Goal: Task Accomplishment & Management: Manage account settings

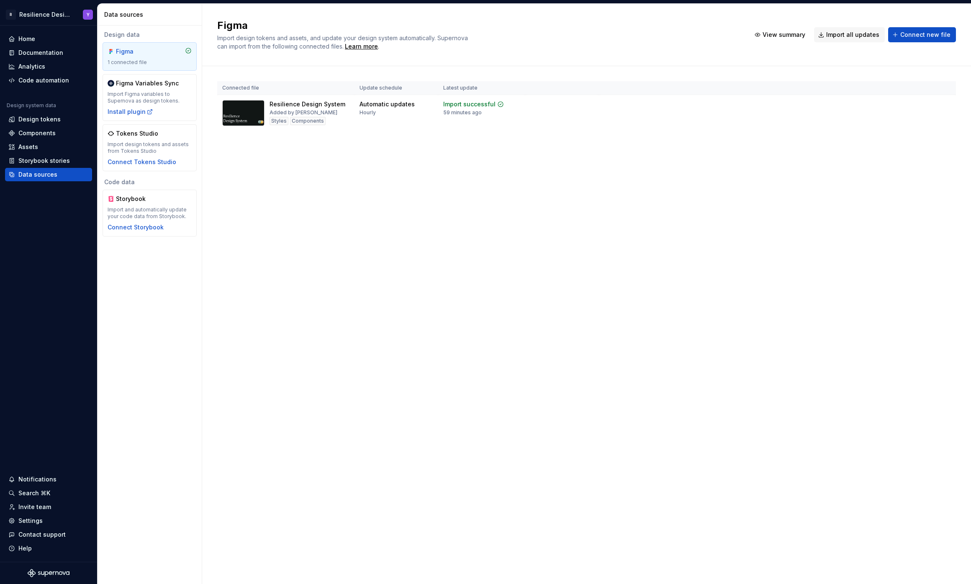
scroll to position [529, 0]
click at [56, 119] on div "Design tokens" at bounding box center [39, 119] width 42 height 8
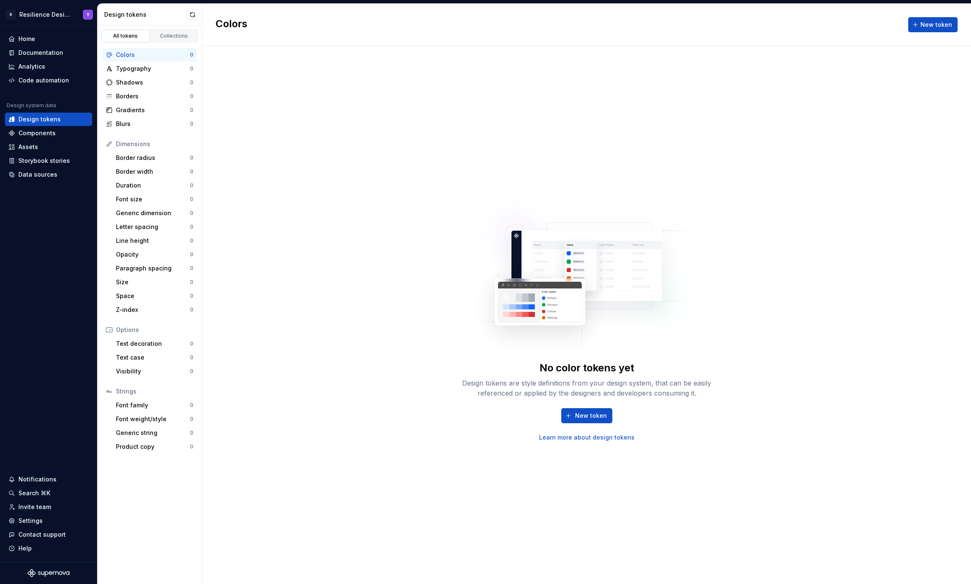
drag, startPoint x: 125, startPoint y: 35, endPoint x: 138, endPoint y: 32, distance: 13.6
click at [125, 35] on div "All tokens" at bounding box center [126, 36] width 42 height 7
click at [166, 33] on div "Collections" at bounding box center [174, 36] width 42 height 7
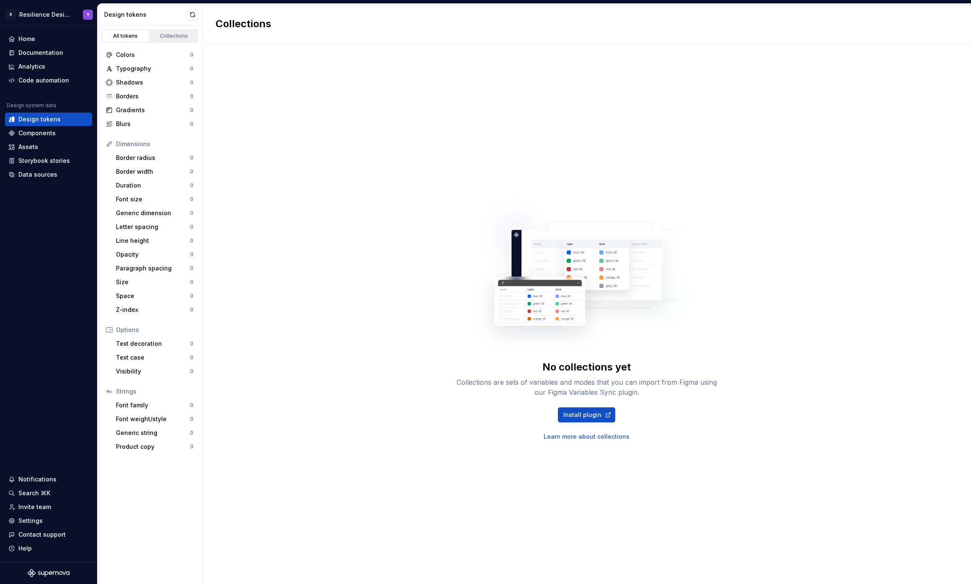
click at [160, 34] on div "Collections" at bounding box center [174, 36] width 42 height 7
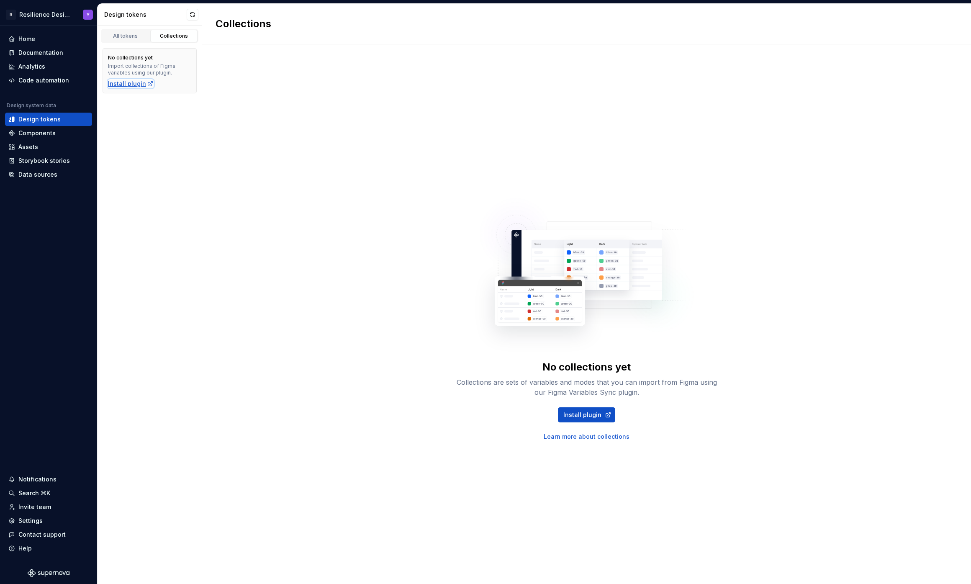
click at [131, 80] on div "Install plugin" at bounding box center [131, 84] width 46 height 8
click at [67, 127] on div "Components" at bounding box center [48, 132] width 87 height 13
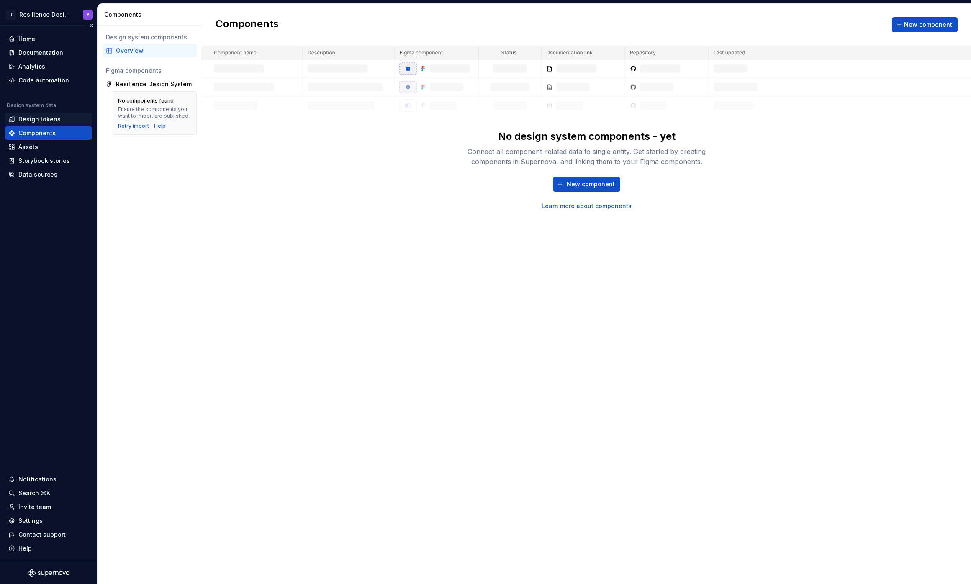
click at [44, 115] on div "Design tokens" at bounding box center [39, 119] width 42 height 8
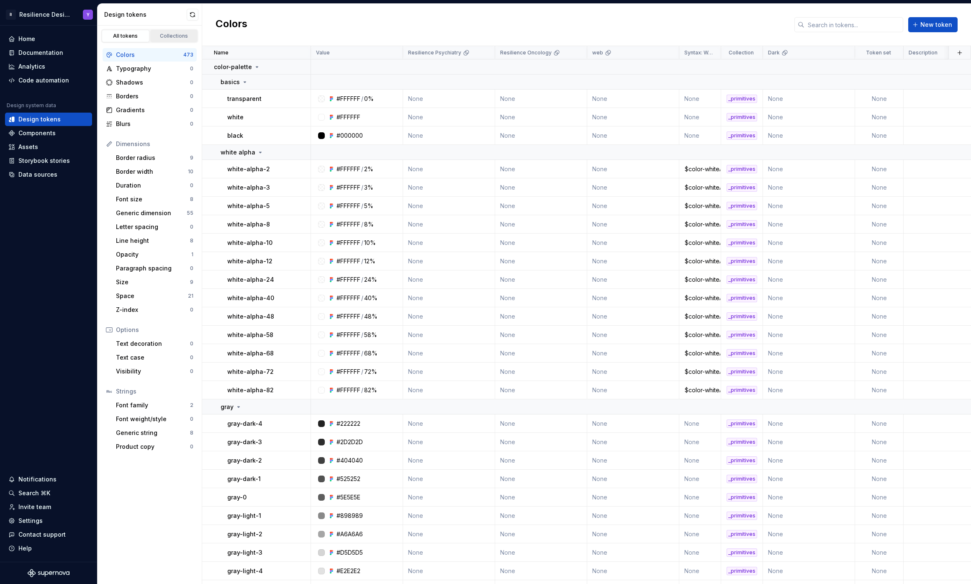
click at [171, 36] on div "Collections" at bounding box center [174, 36] width 42 height 7
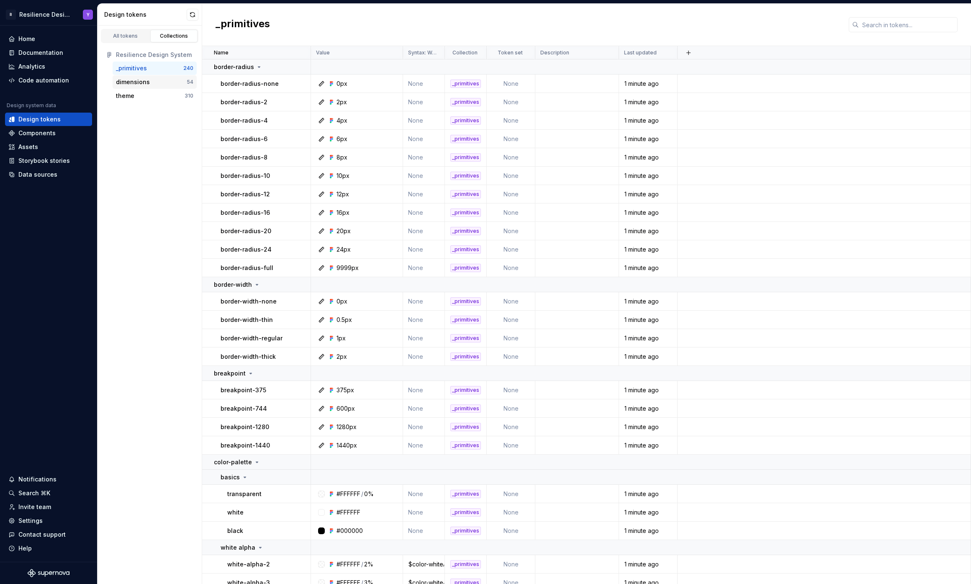
click at [154, 86] on div "dimensions 54" at bounding box center [155, 81] width 84 height 13
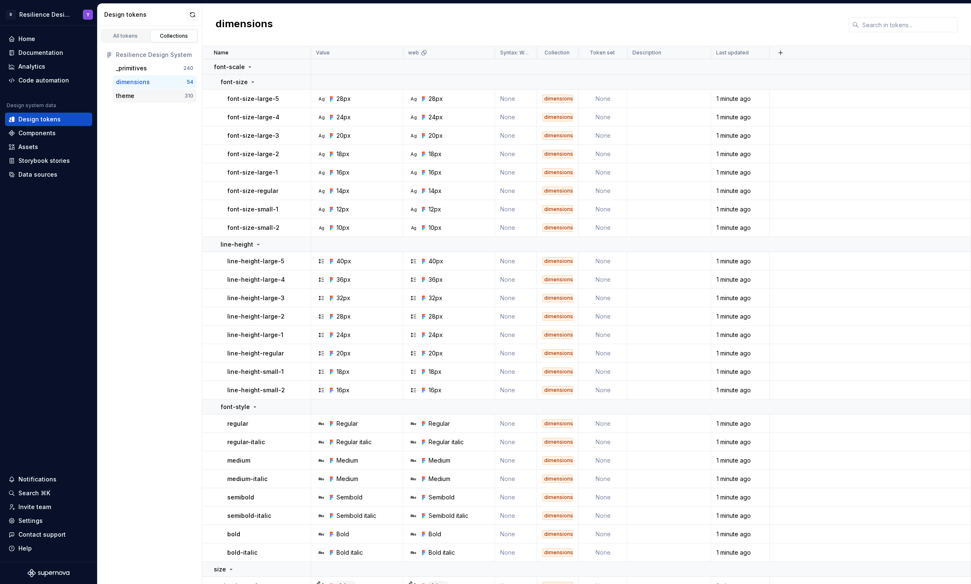
click at [154, 100] on div "theme 310" at bounding box center [155, 95] width 84 height 13
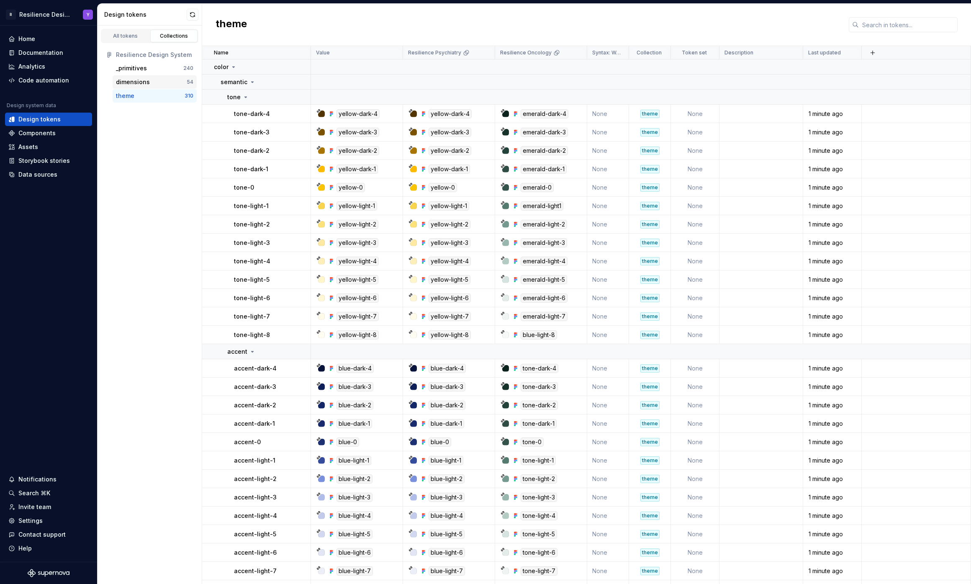
click at [170, 82] on div "dimensions" at bounding box center [151, 82] width 71 height 8
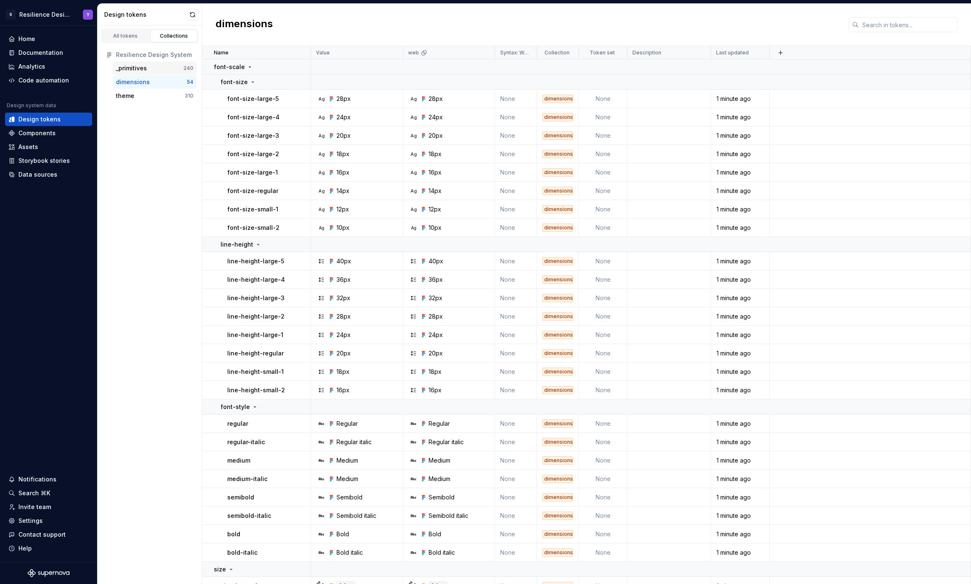
click at [171, 67] on div "_primitives" at bounding box center [149, 68] width 67 height 8
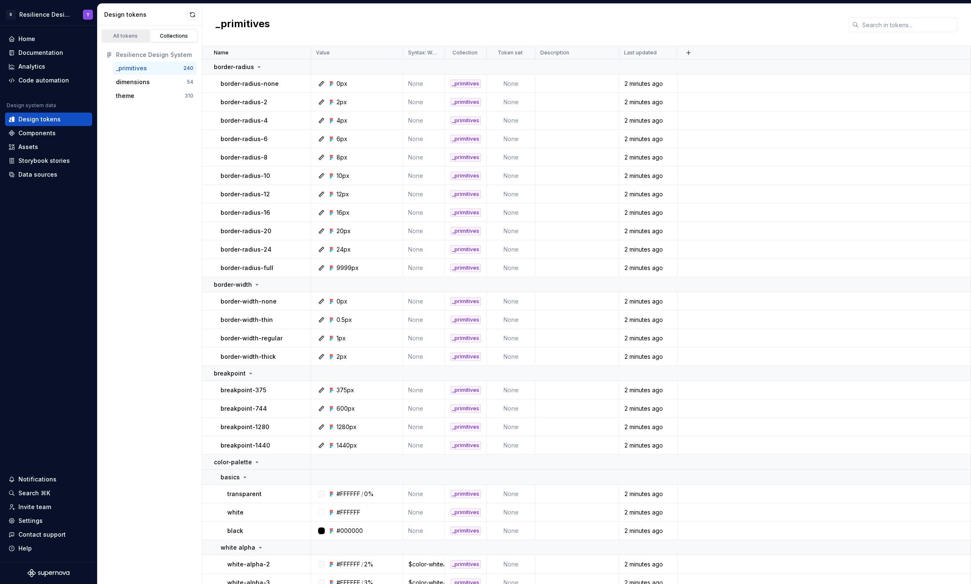
click at [129, 33] on div "All tokens" at bounding box center [126, 36] width 42 height 7
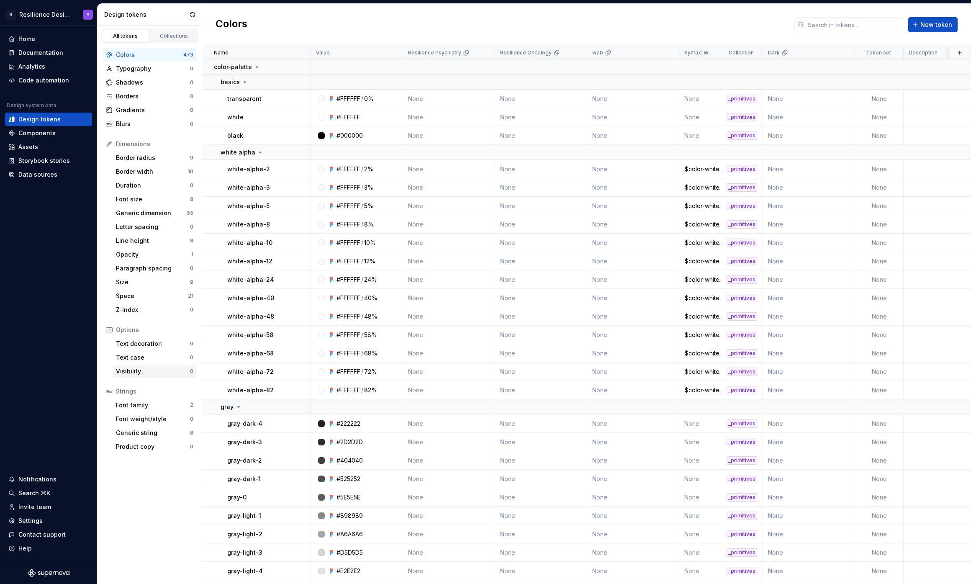
click at [158, 372] on div "Visibility" at bounding box center [153, 371] width 74 height 8
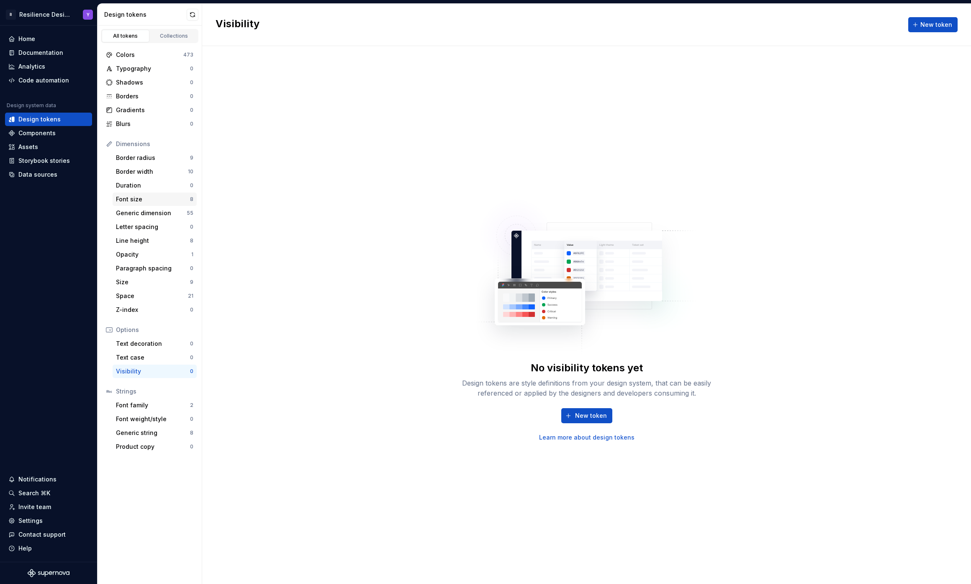
click at [167, 198] on div "Font size" at bounding box center [153, 199] width 74 height 8
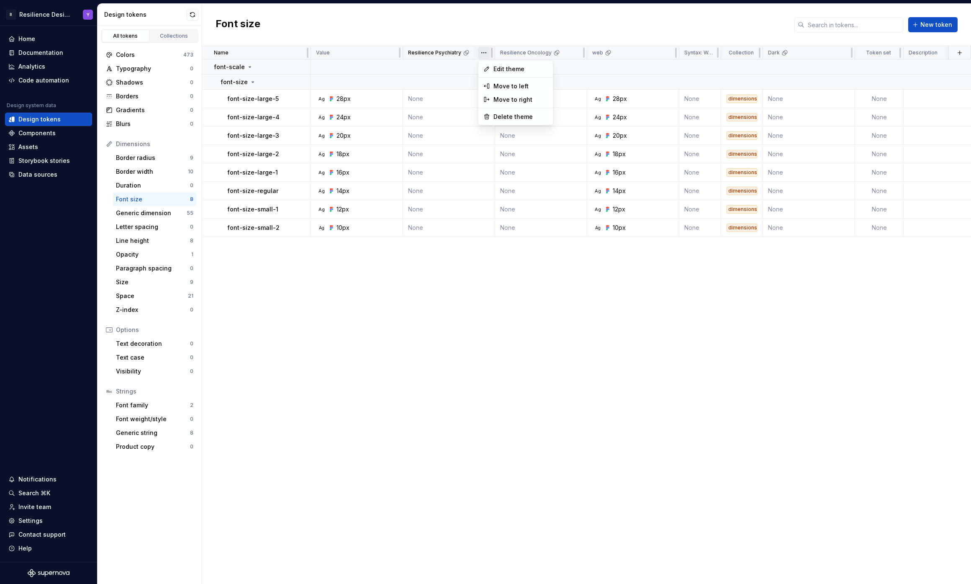
click at [484, 53] on html "R Resilience Design System Y Home Documentation Analytics Code automation Desig…" at bounding box center [485, 292] width 971 height 584
click at [502, 70] on span "Edit theme" at bounding box center [521, 69] width 54 height 8
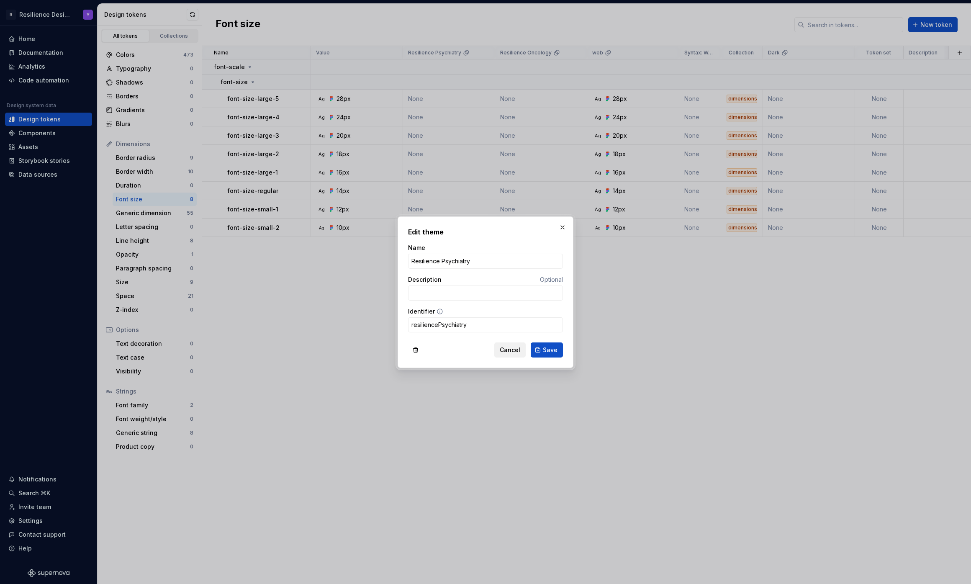
click at [513, 350] on span "Cancel" at bounding box center [510, 350] width 21 height 8
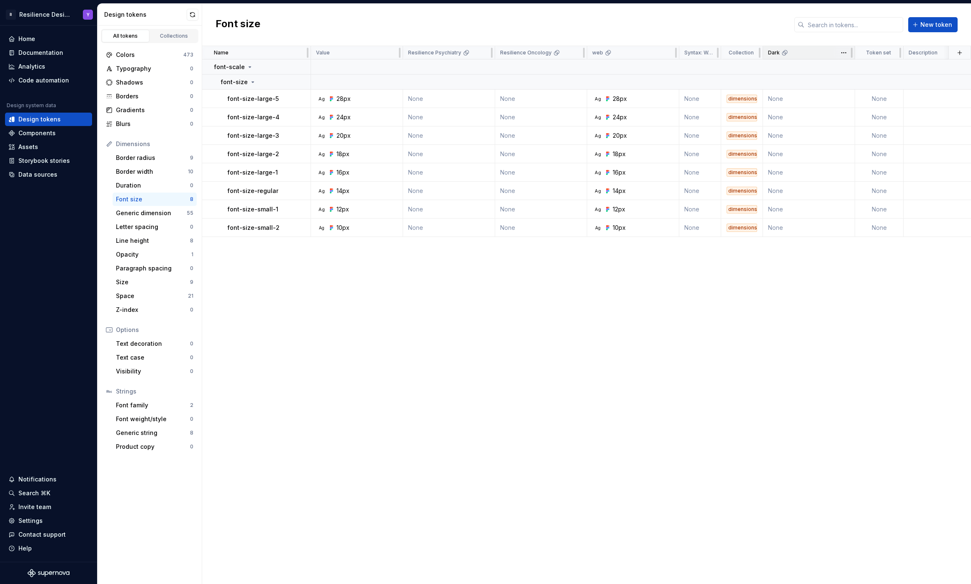
click at [784, 54] on icon at bounding box center [785, 52] width 7 height 7
click at [841, 50] on html "R Resilience Design System Y Home Documentation Analytics Code automation Desig…" at bounding box center [485, 292] width 971 height 584
click at [715, 324] on html "R Resilience Design System Y Home Documentation Analytics Code automation Desig…" at bounding box center [485, 292] width 971 height 584
click at [843, 56] on html "R Resilience Design System Y Home Documentation Analytics Code automation Desig…" at bounding box center [485, 292] width 971 height 584
click at [858, 118] on span "Delete theme" at bounding box center [881, 117] width 54 height 8
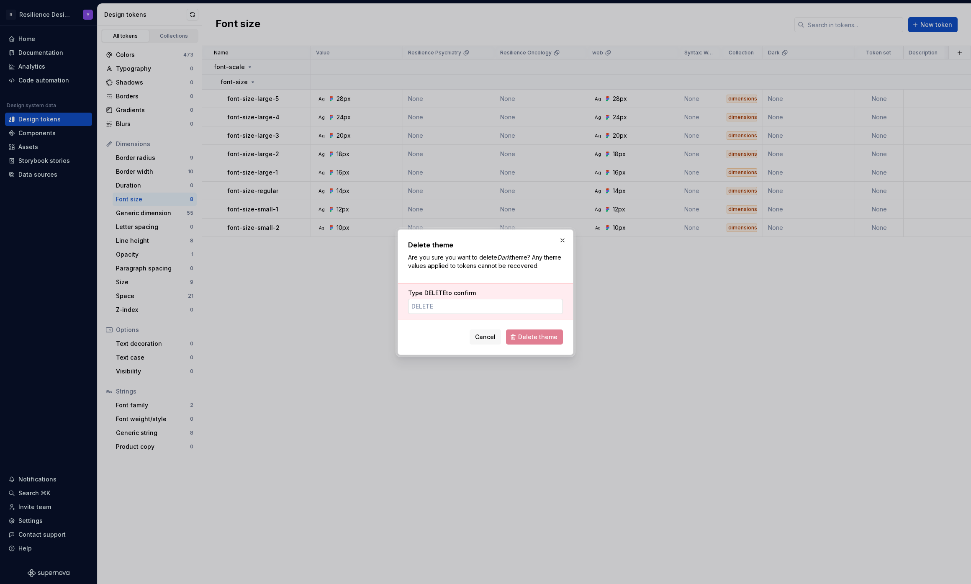
click at [485, 309] on input "Type DELETE to confirm" at bounding box center [485, 306] width 155 height 15
type input "DELETE"
click at [522, 344] on button "Delete theme" at bounding box center [534, 336] width 57 height 15
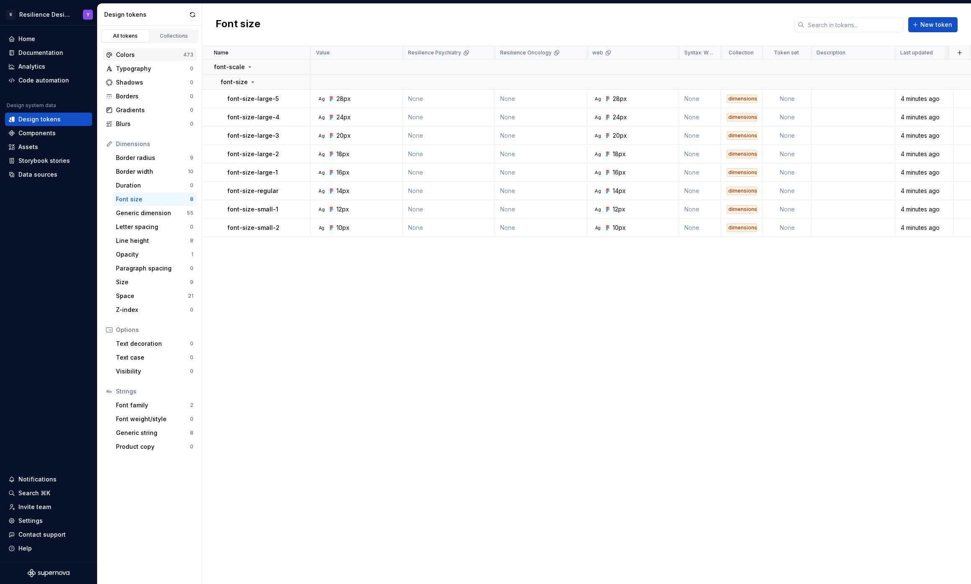
click at [116, 54] on div "Colors" at bounding box center [149, 55] width 67 height 8
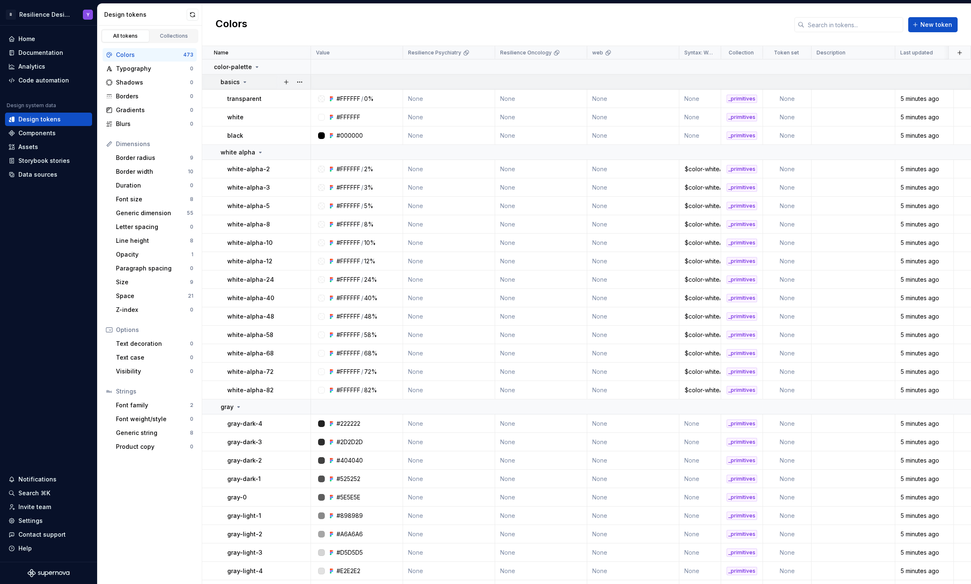
click at [242, 82] on icon at bounding box center [245, 82] width 7 height 7
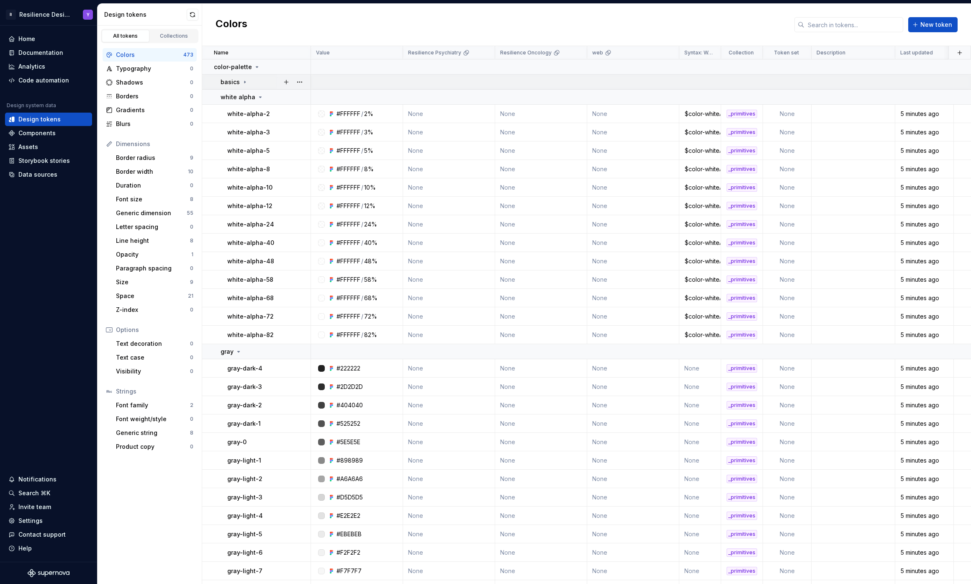
click at [242, 82] on icon at bounding box center [245, 82] width 7 height 7
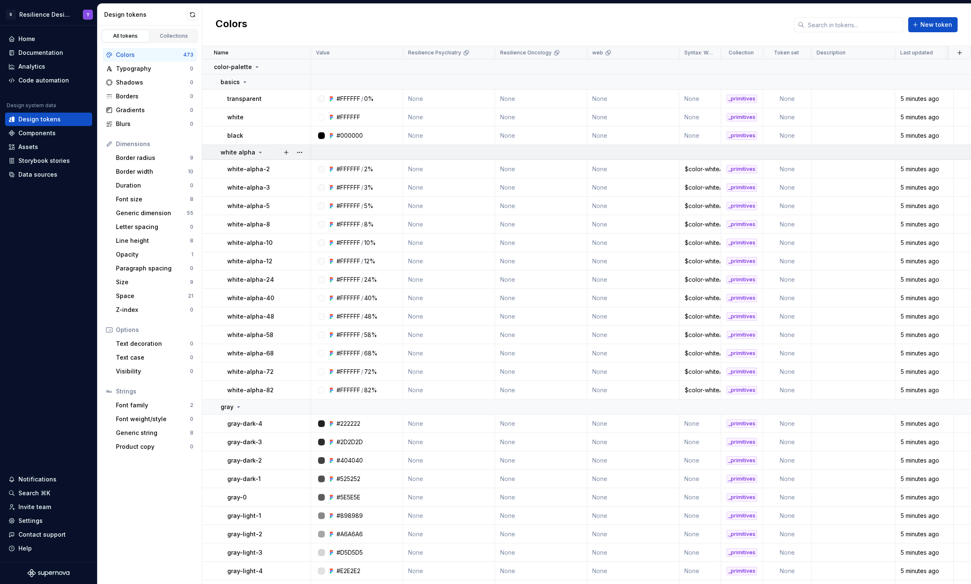
click at [249, 149] on p "white alpha" at bounding box center [238, 152] width 35 height 8
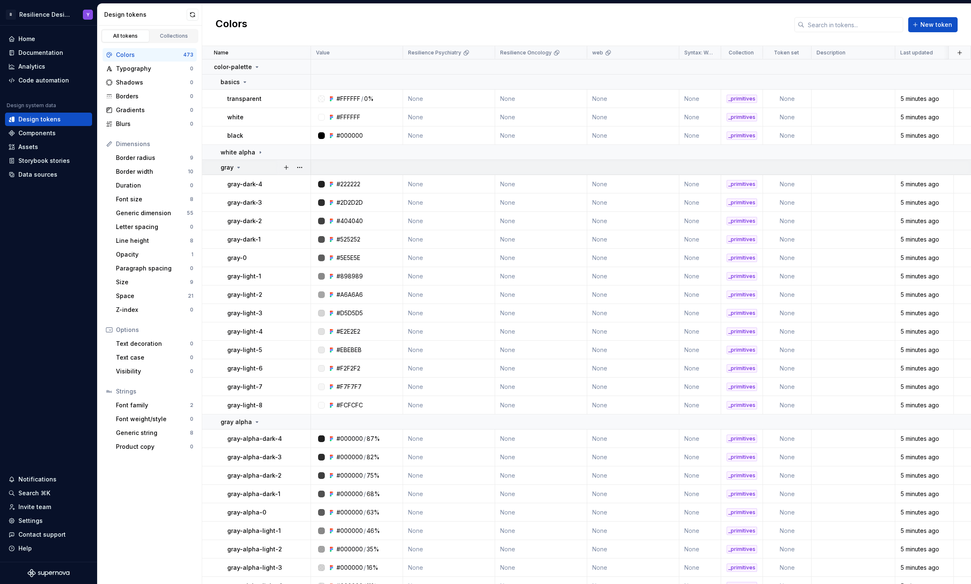
click at [252, 172] on td "gray" at bounding box center [256, 167] width 109 height 15
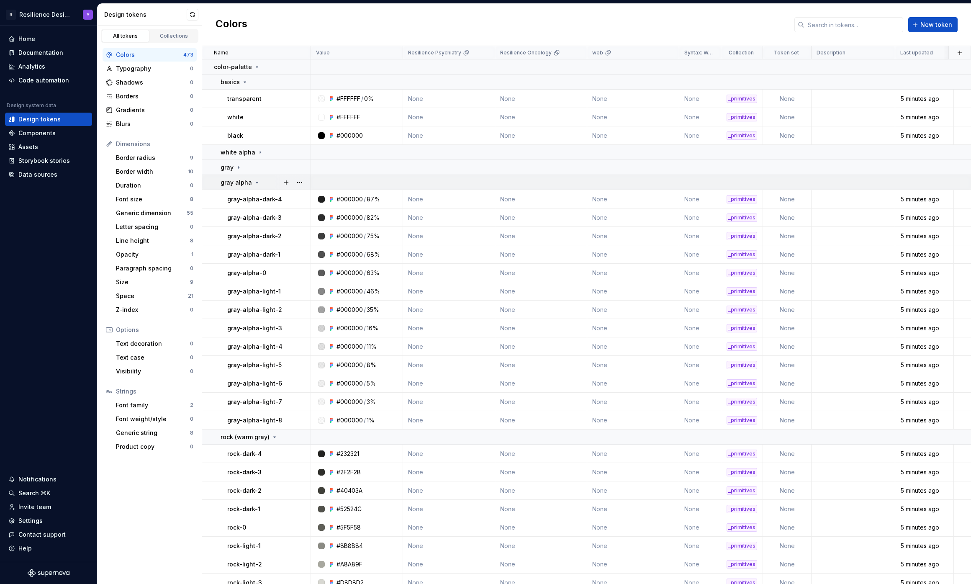
click at [243, 180] on p "gray alpha" at bounding box center [236, 182] width 31 height 8
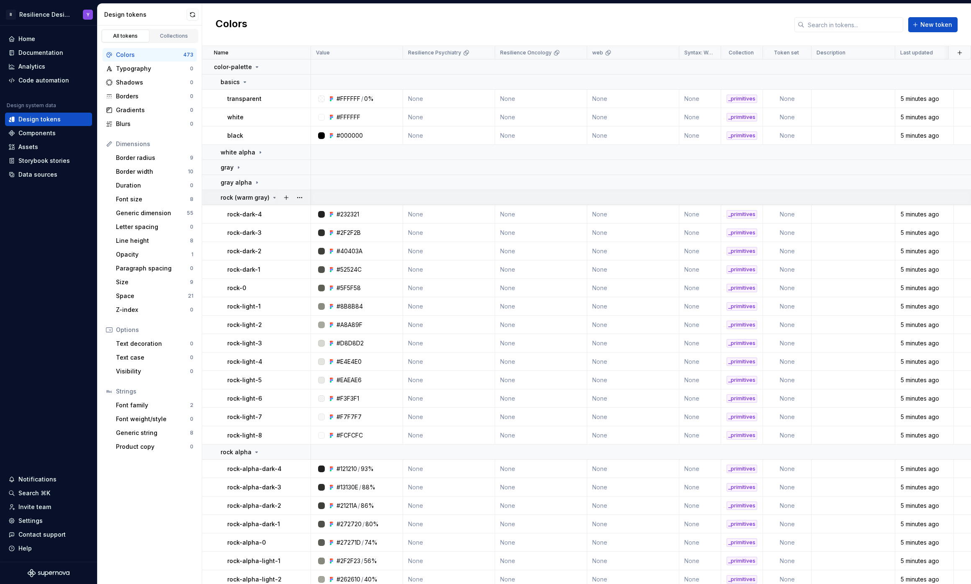
click at [244, 191] on td "rock (warm gray)" at bounding box center [256, 197] width 109 height 15
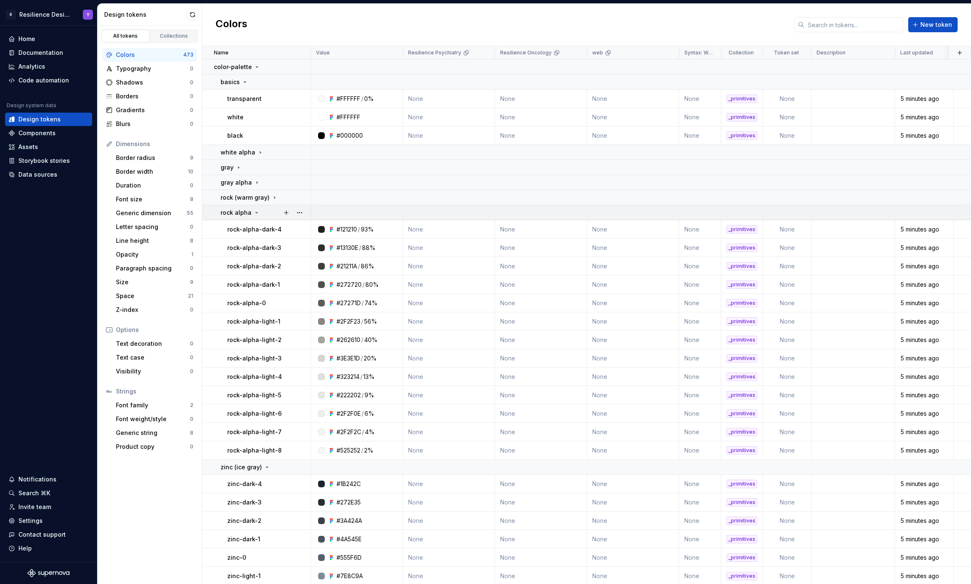
click at [244, 210] on p "rock alpha" at bounding box center [236, 212] width 31 height 8
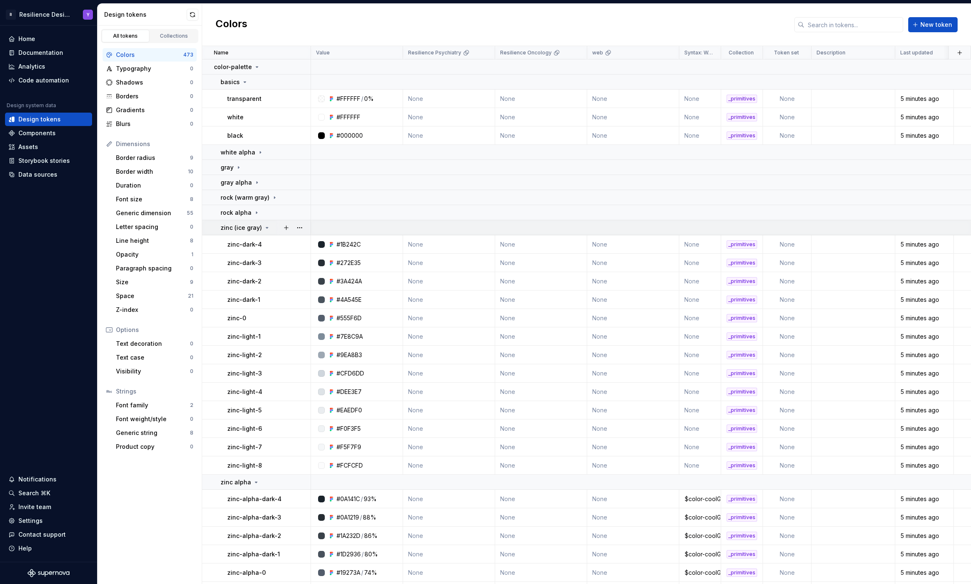
click at [241, 230] on p "zinc (ice gray)" at bounding box center [241, 228] width 41 height 8
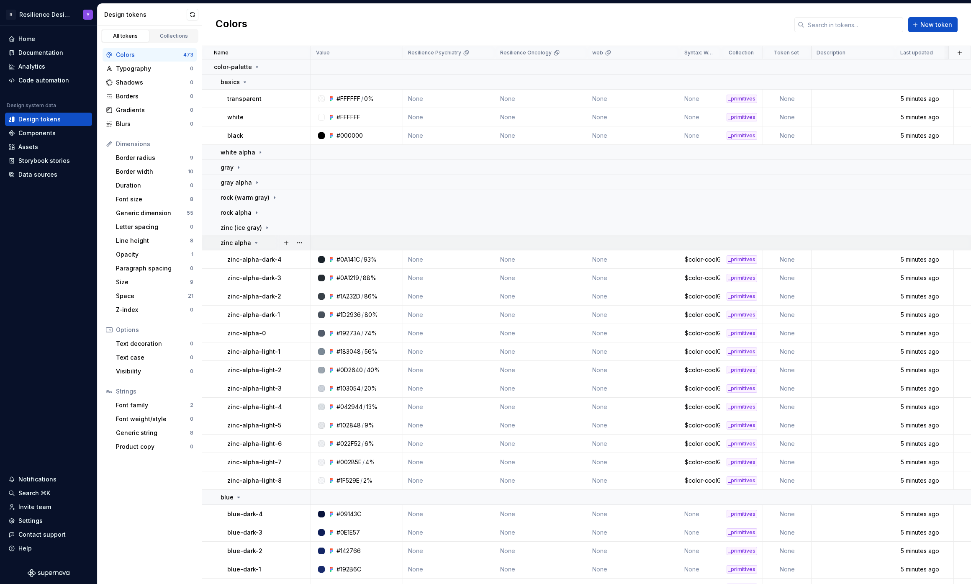
click at [241, 245] on p "zinc alpha" at bounding box center [236, 243] width 31 height 8
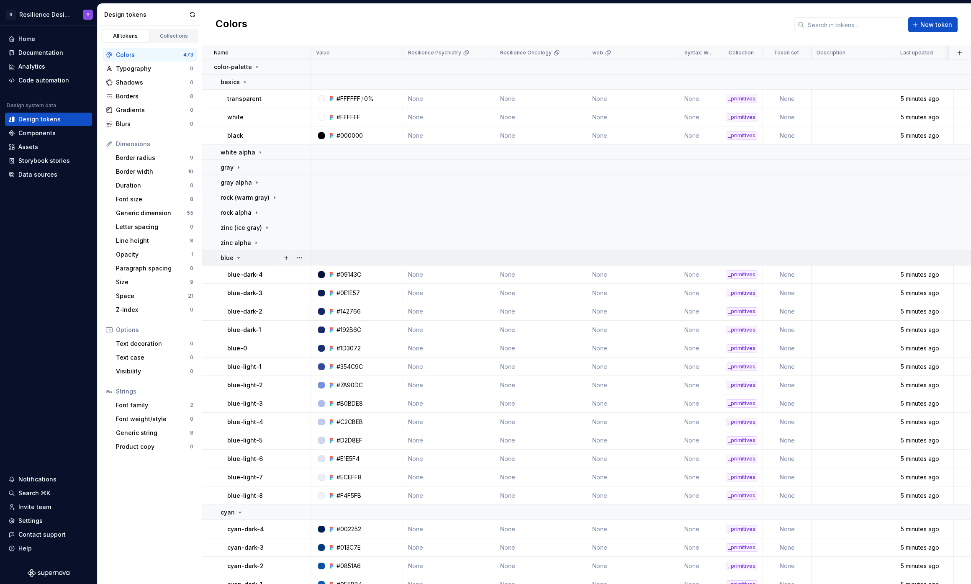
click at [240, 257] on icon at bounding box center [238, 258] width 7 height 7
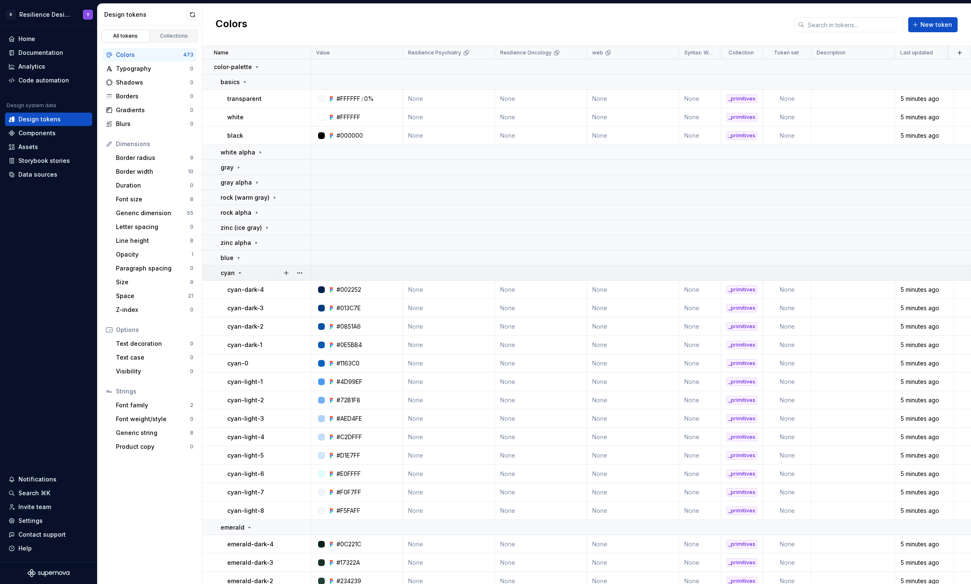
click at [233, 273] on p "cyan" at bounding box center [228, 273] width 14 height 8
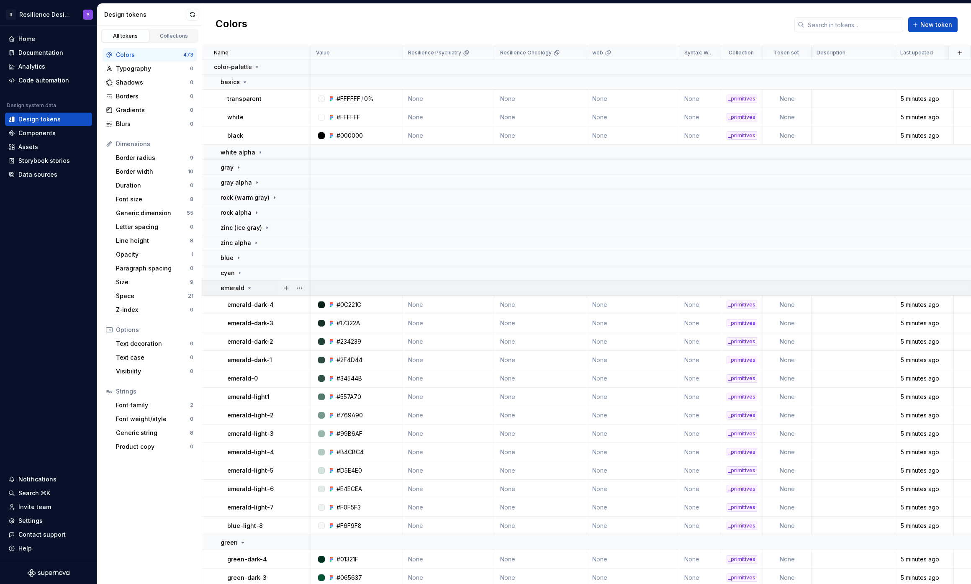
click at [238, 290] on p "emerald" at bounding box center [233, 288] width 24 height 8
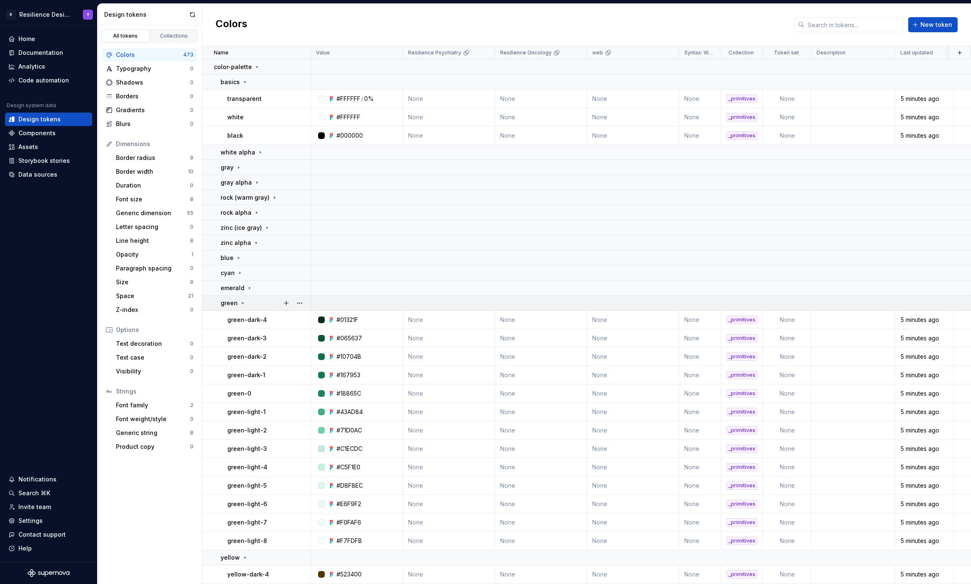
click at [237, 306] on div "green" at bounding box center [234, 303] width 26 height 8
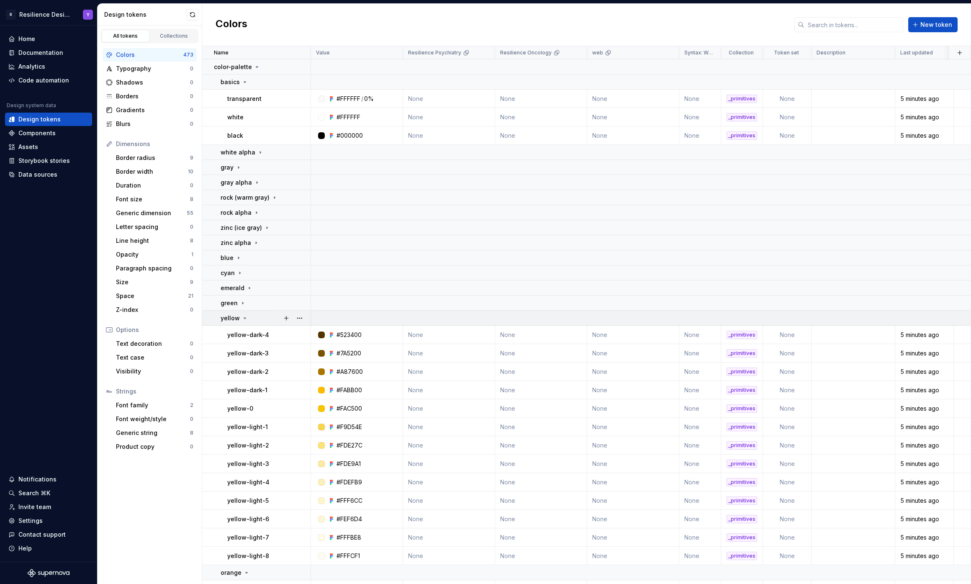
click at [236, 314] on p "yellow" at bounding box center [230, 318] width 19 height 8
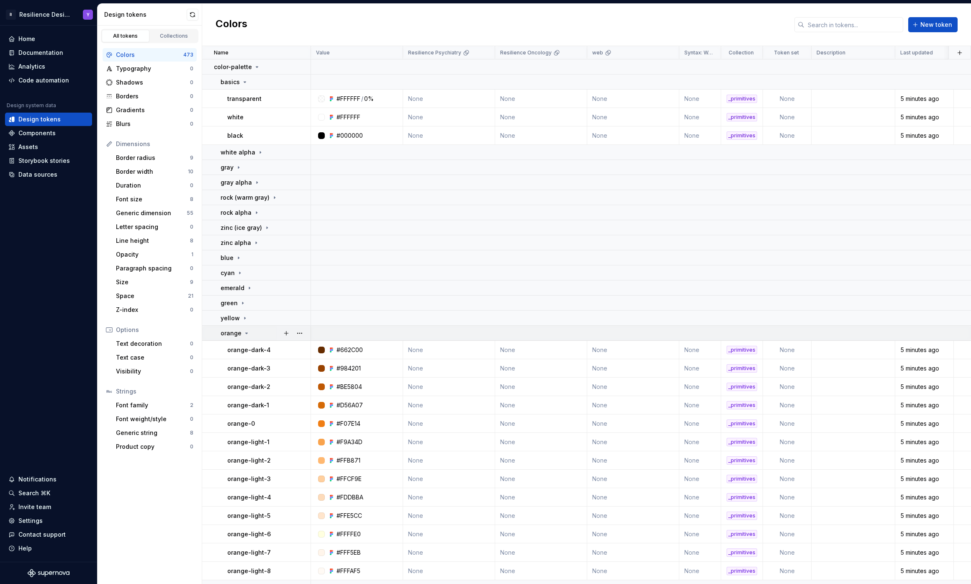
click at [234, 332] on p "orange" at bounding box center [231, 333] width 21 height 8
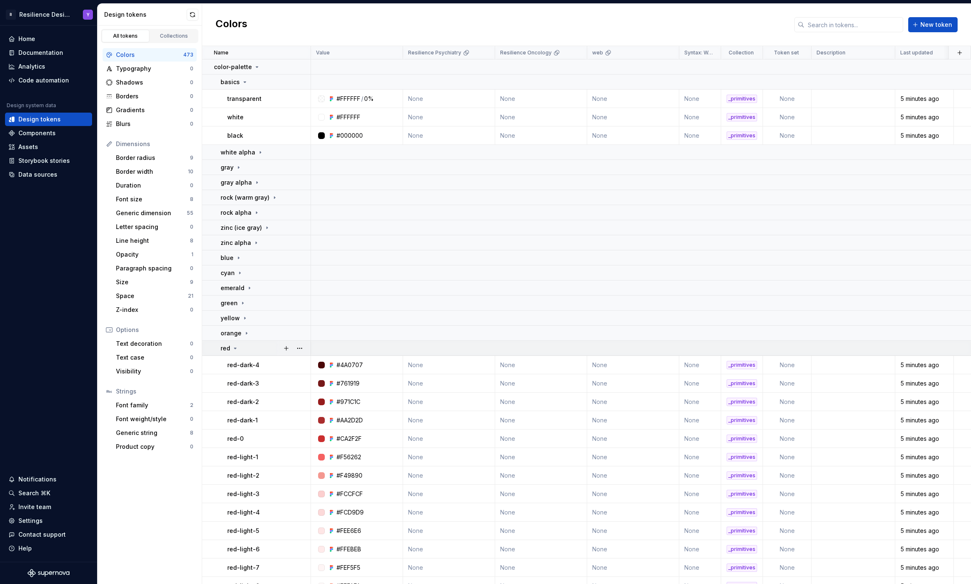
click at [232, 347] on icon at bounding box center [235, 348] width 7 height 7
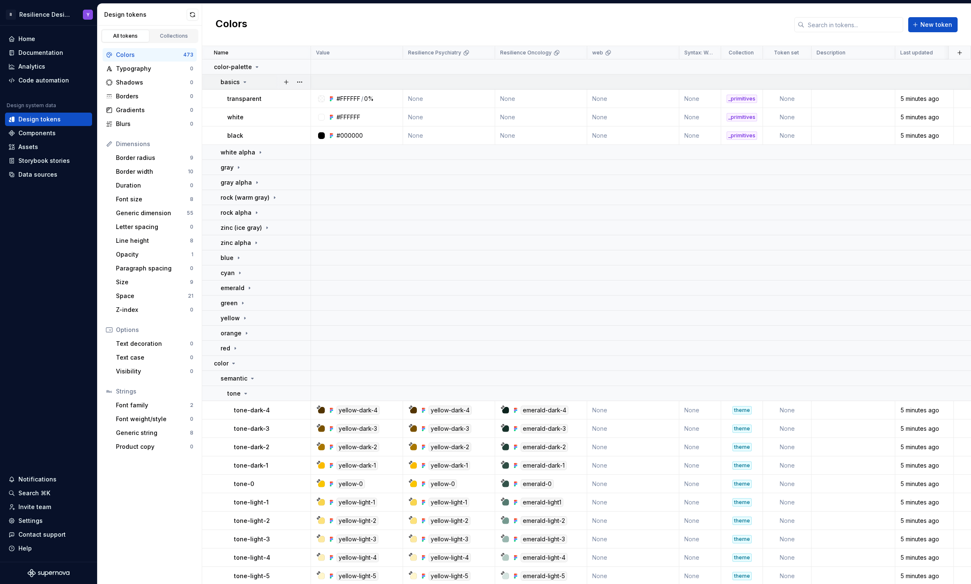
click at [242, 83] on icon at bounding box center [245, 82] width 7 height 7
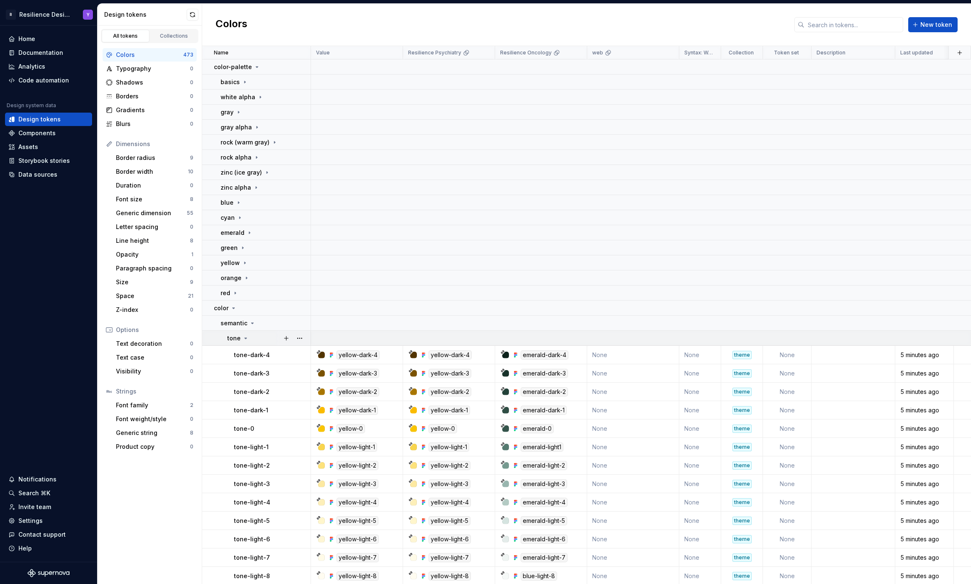
click at [233, 335] on p "tone" at bounding box center [233, 338] width 13 height 8
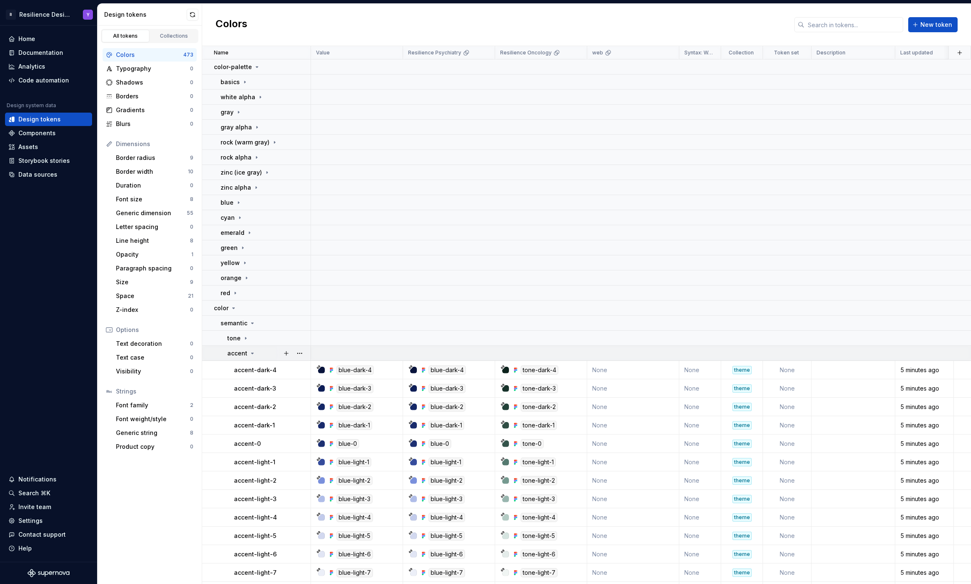
click at [243, 356] on p "accent" at bounding box center [237, 353] width 20 height 8
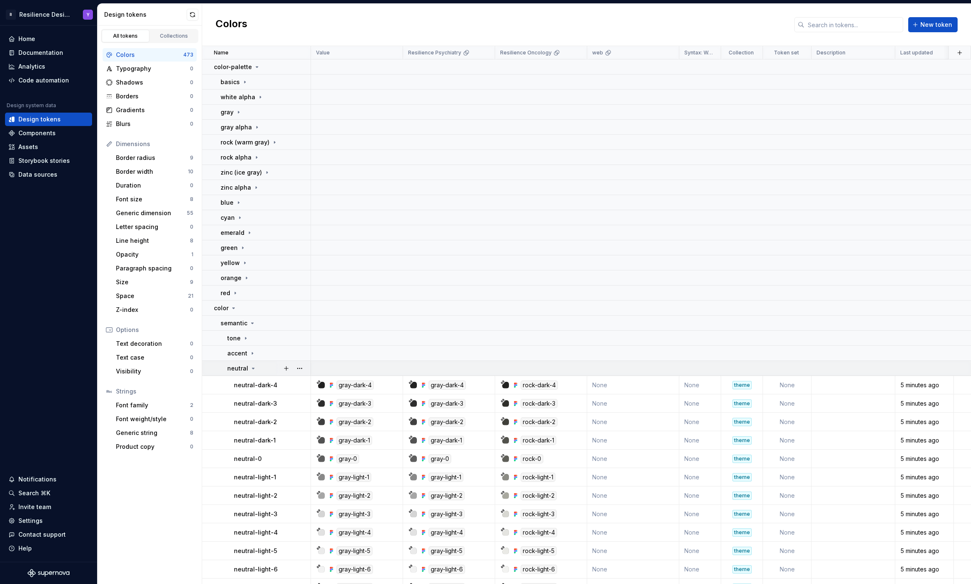
click at [243, 369] on p "neutral" at bounding box center [237, 368] width 21 height 8
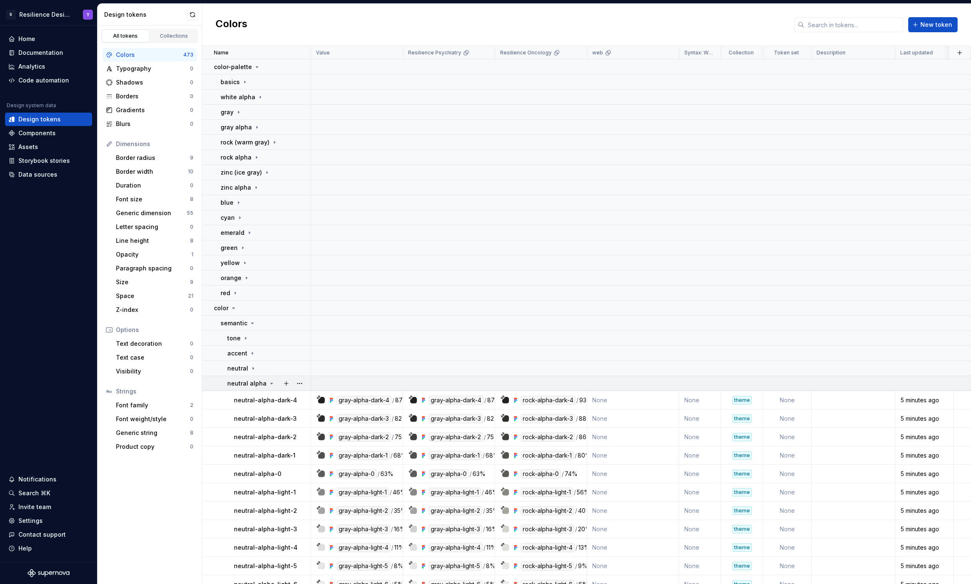
click at [241, 378] on td "neutral alpha" at bounding box center [256, 383] width 109 height 15
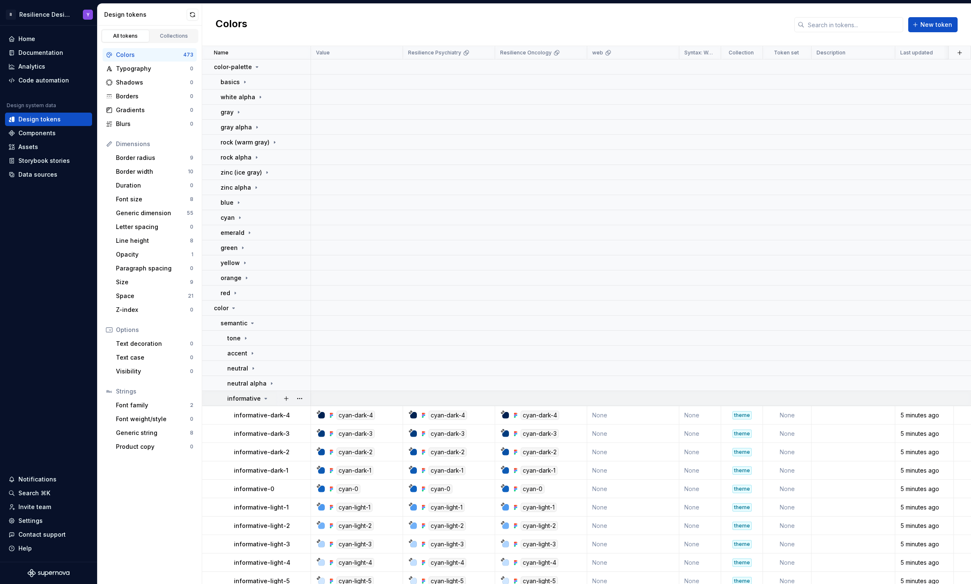
click at [241, 396] on p "informative" at bounding box center [243, 398] width 33 height 8
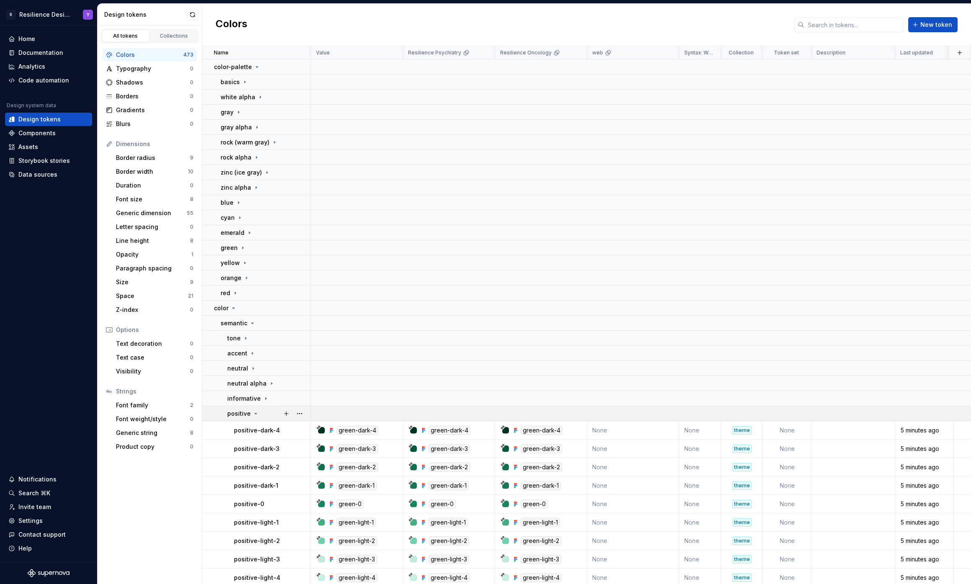
click at [240, 414] on p "positive" at bounding box center [238, 413] width 23 height 8
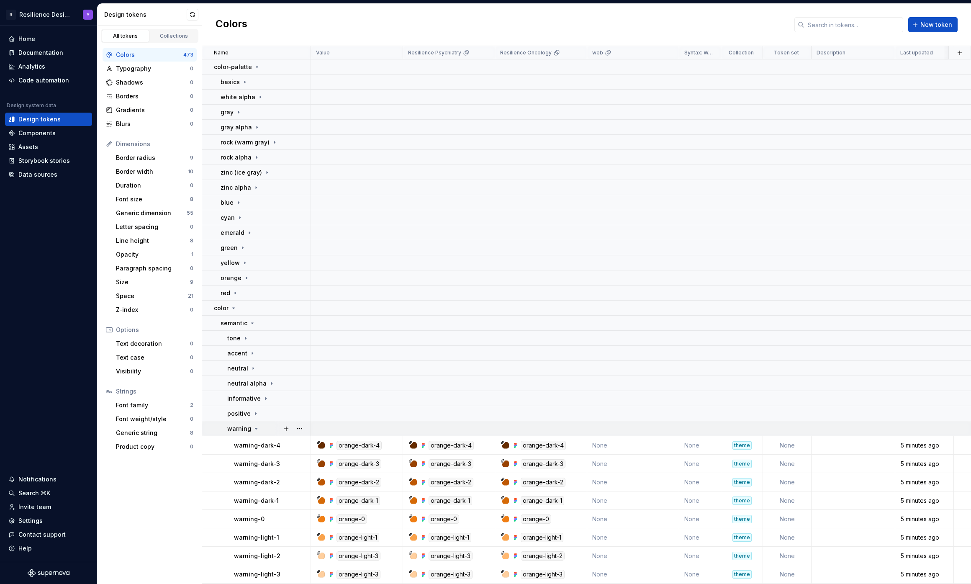
click at [239, 427] on p "warning" at bounding box center [239, 428] width 24 height 8
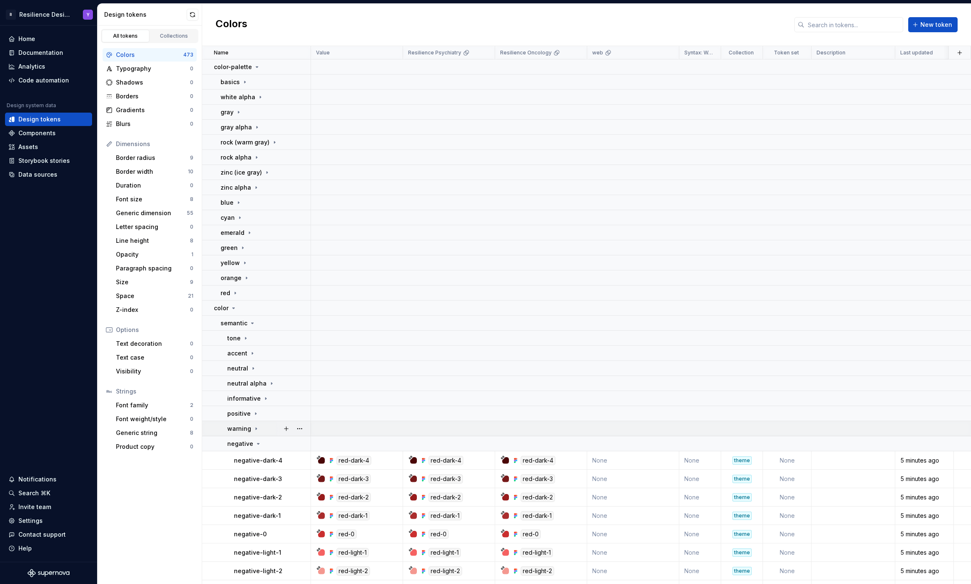
click at [236, 446] on p "negative" at bounding box center [240, 444] width 26 height 8
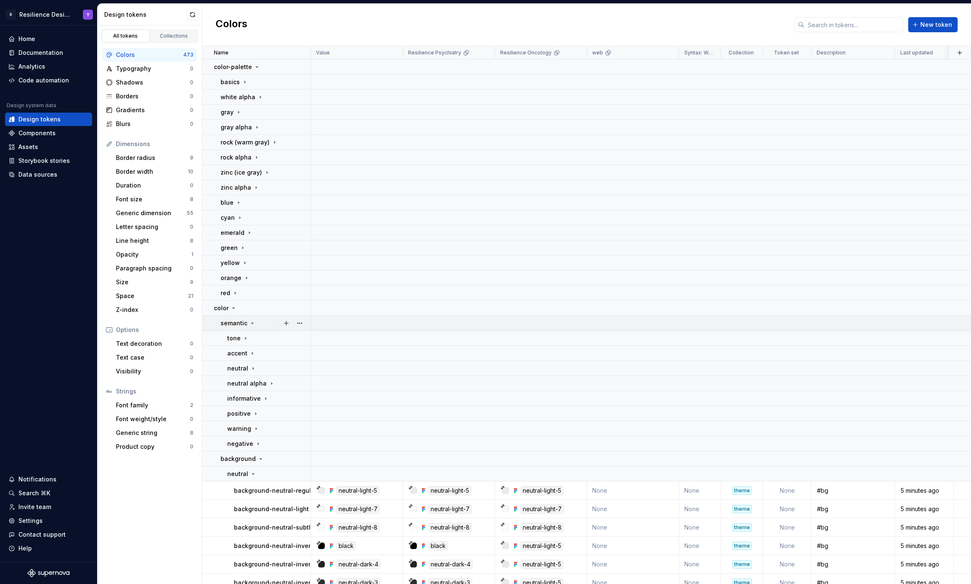
click at [236, 320] on p "semantic" at bounding box center [234, 323] width 27 height 8
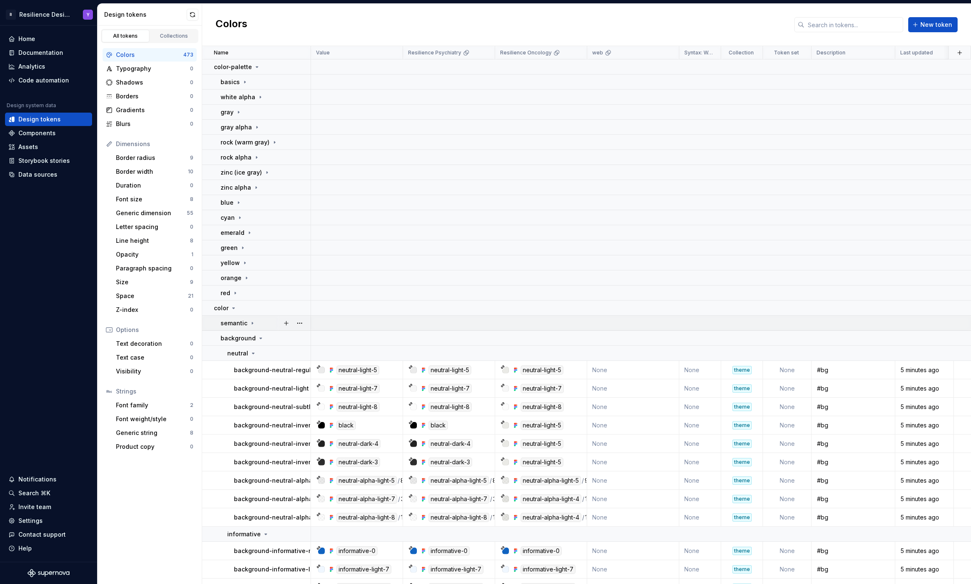
click at [236, 321] on p "semantic" at bounding box center [234, 323] width 27 height 8
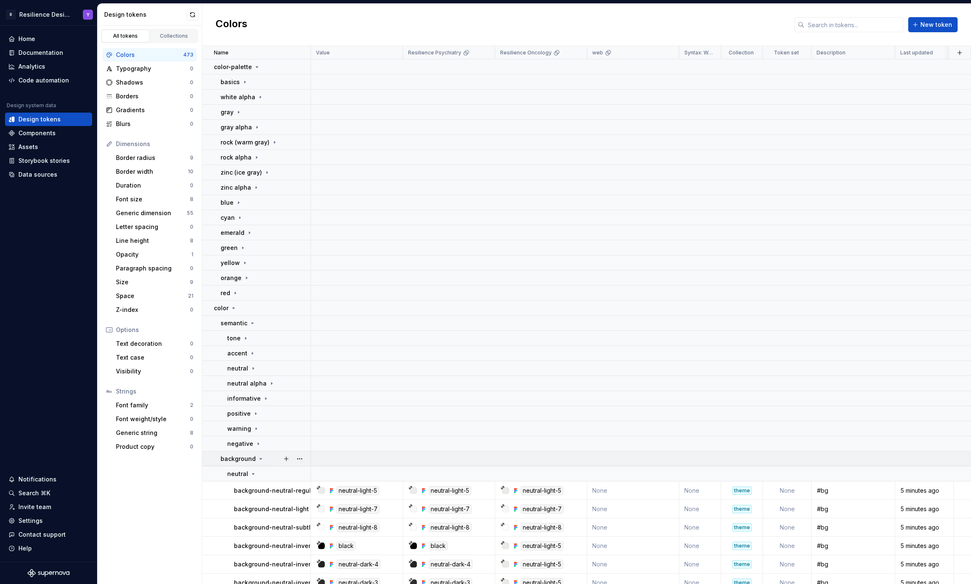
click at [233, 461] on p "background" at bounding box center [238, 459] width 35 height 8
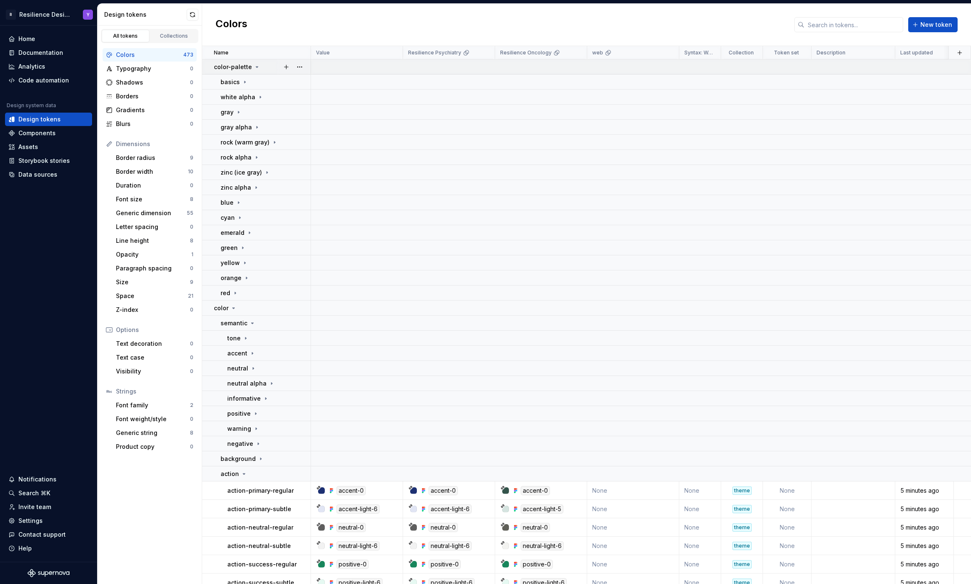
click at [237, 65] on p "color-palette" at bounding box center [233, 67] width 38 height 8
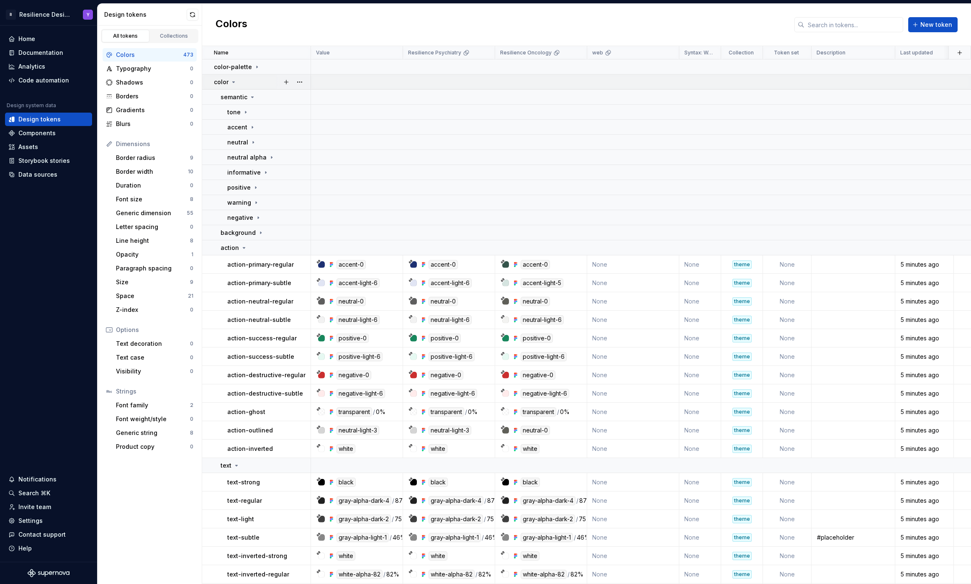
click at [234, 83] on icon at bounding box center [233, 82] width 7 height 7
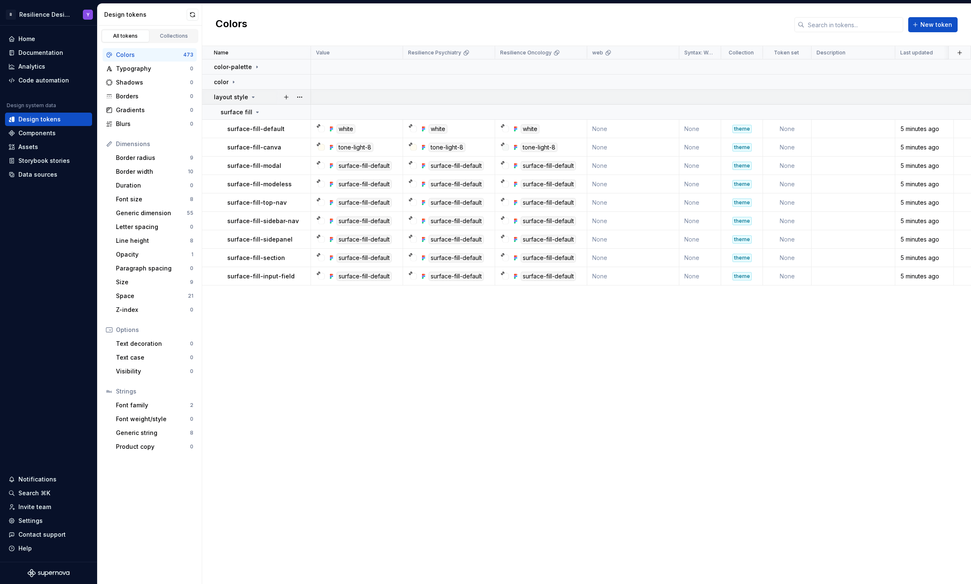
click at [234, 98] on p "layout style" at bounding box center [231, 97] width 34 height 8
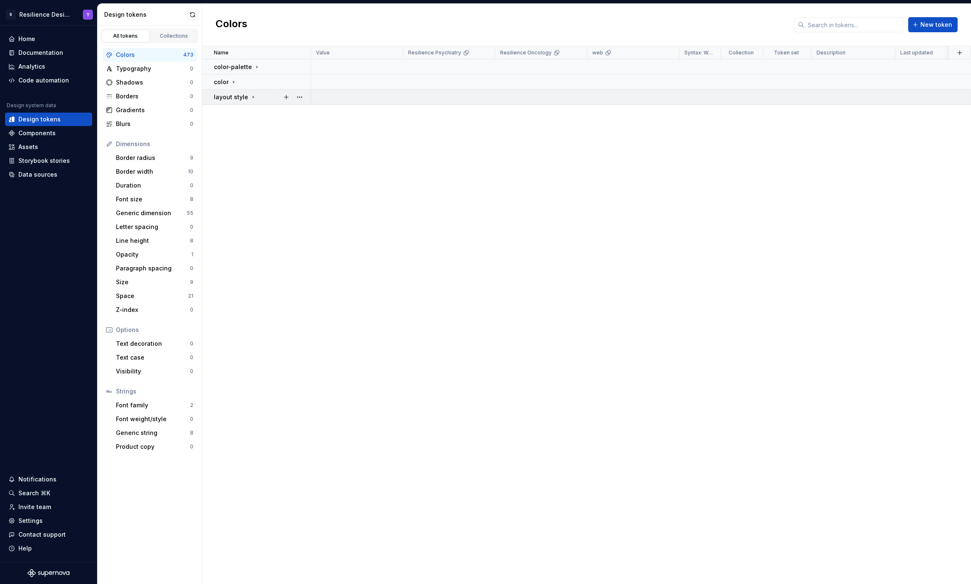
click at [239, 93] on p "layout style" at bounding box center [231, 97] width 34 height 8
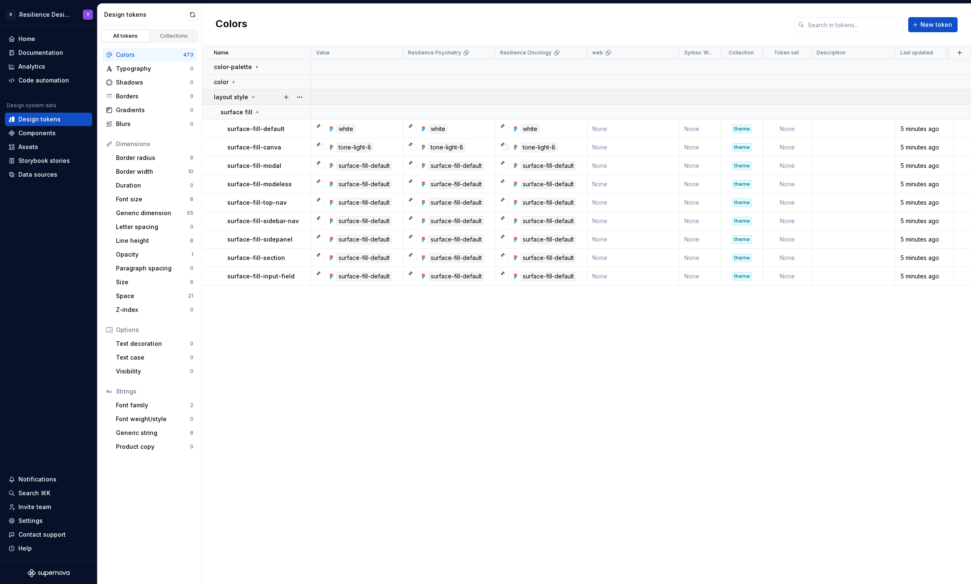
click at [239, 95] on p "layout style" at bounding box center [231, 97] width 34 height 8
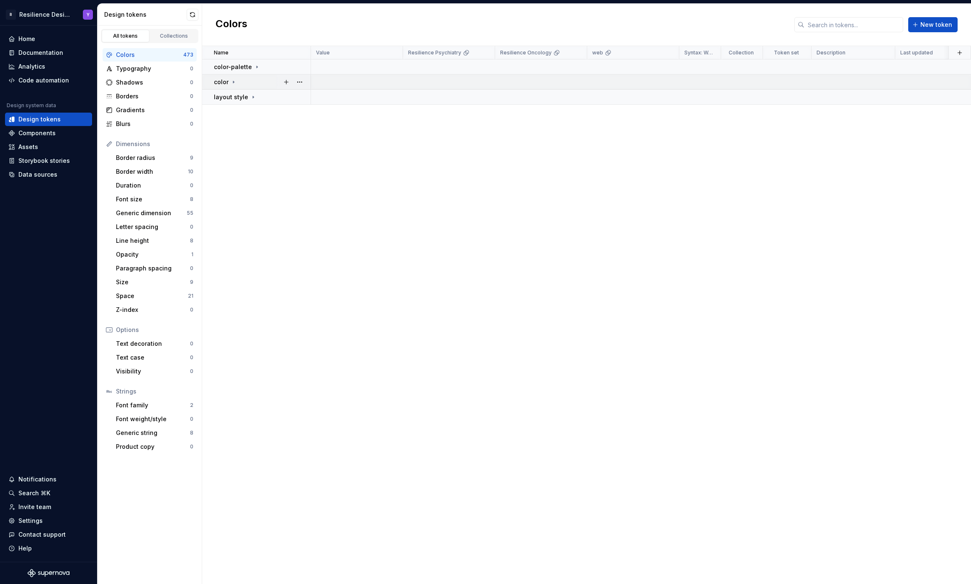
click at [239, 84] on div "color" at bounding box center [262, 82] width 96 height 8
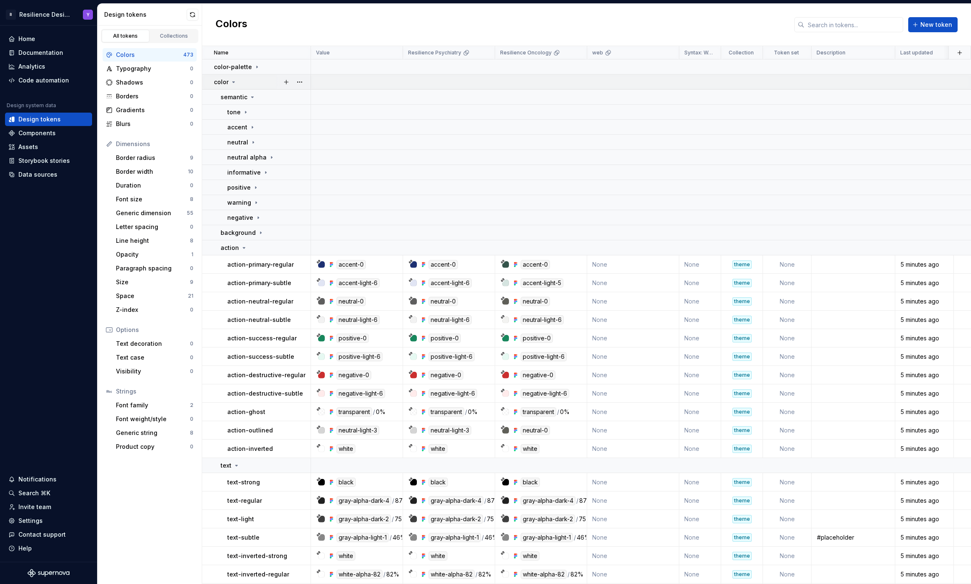
click at [239, 84] on div "color" at bounding box center [262, 82] width 96 height 8
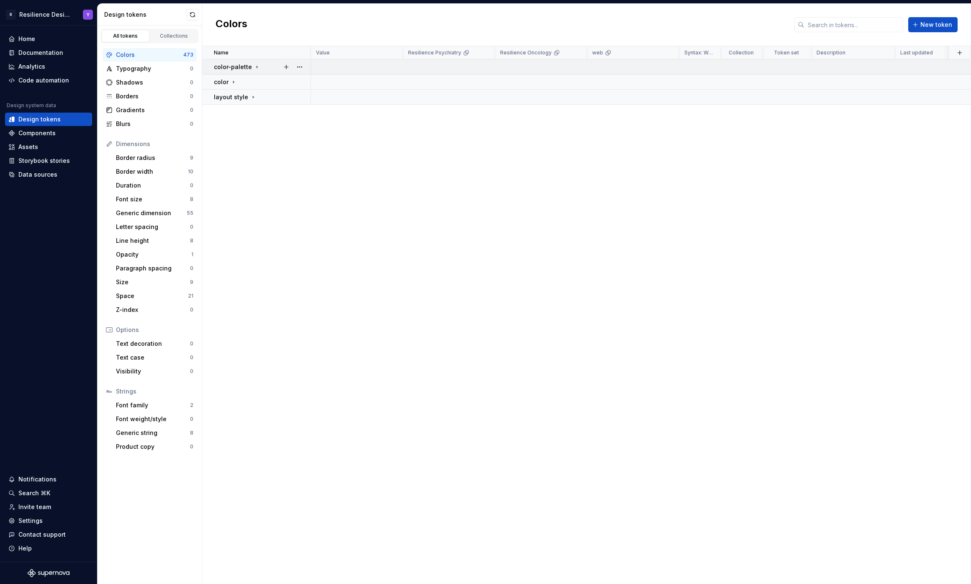
click at [240, 62] on td "color-palette" at bounding box center [256, 66] width 109 height 15
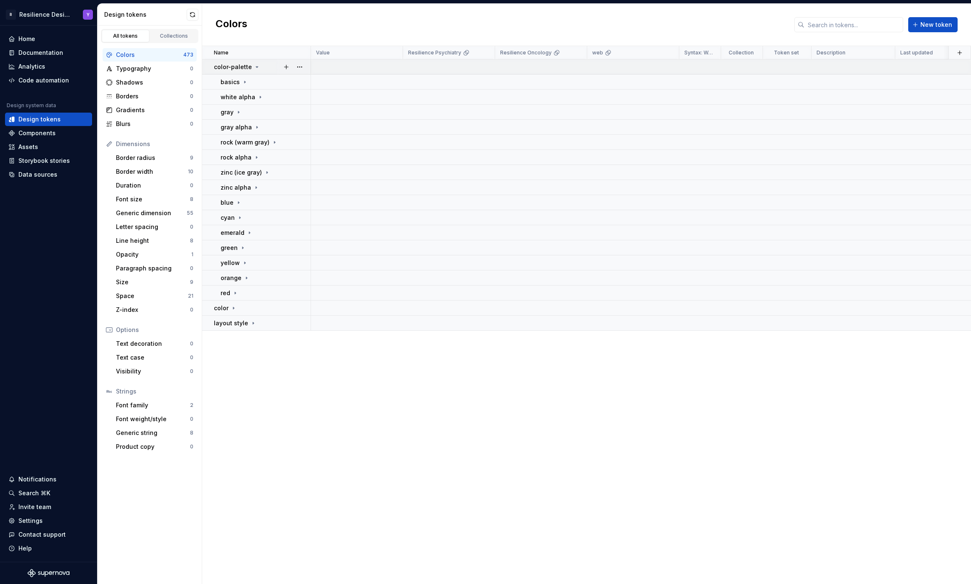
click at [240, 62] on td "color-palette" at bounding box center [256, 66] width 109 height 15
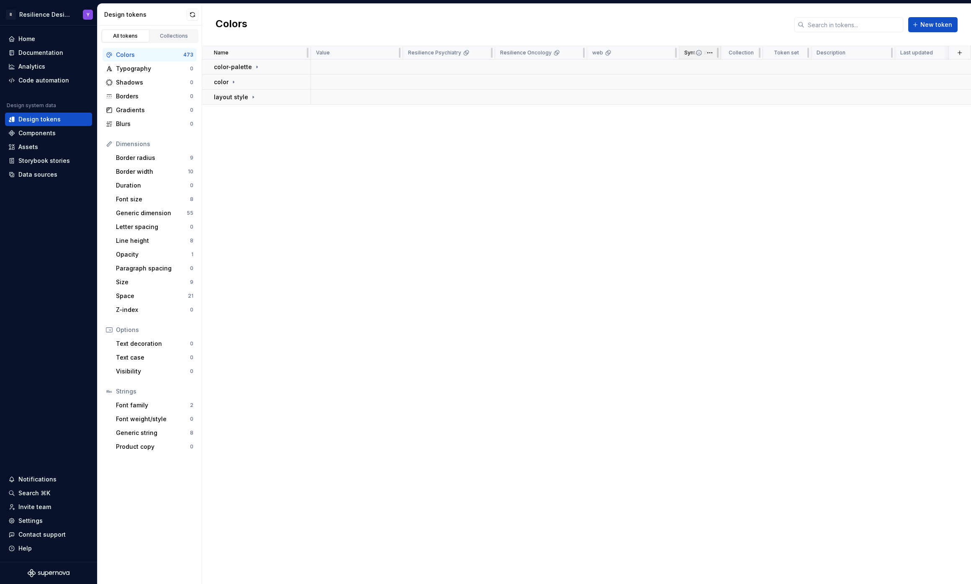
click at [697, 54] on icon at bounding box center [699, 52] width 5 height 5
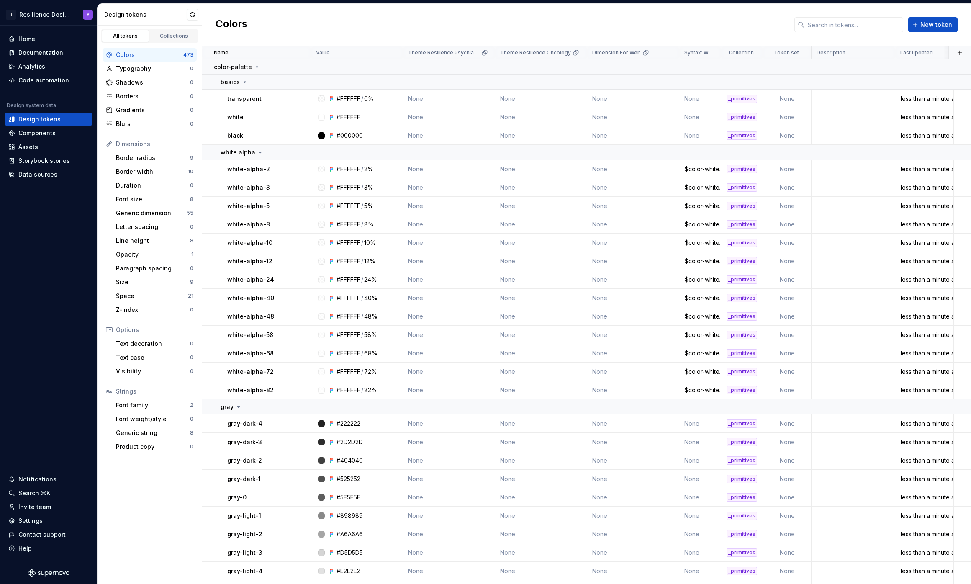
scroll to position [529, 0]
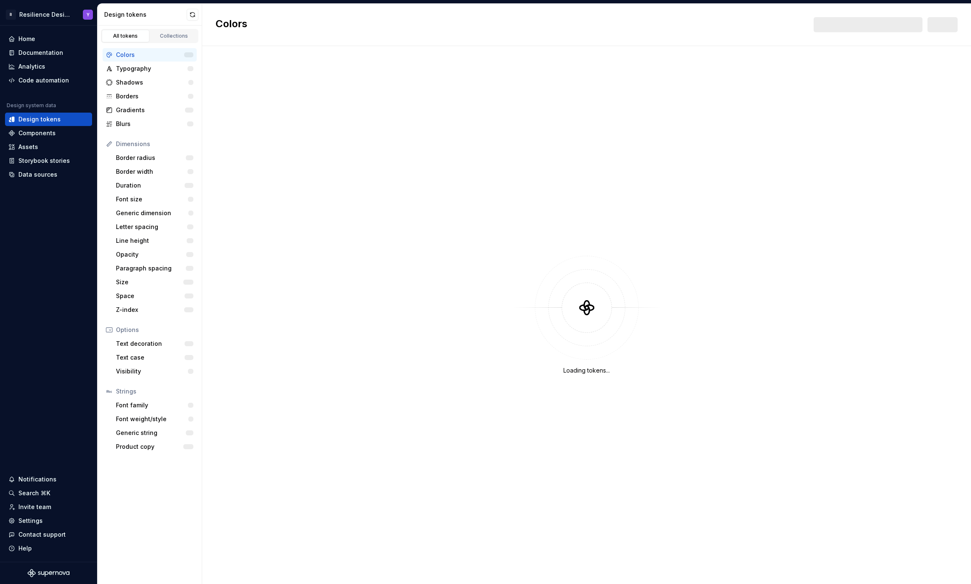
scroll to position [529, 0]
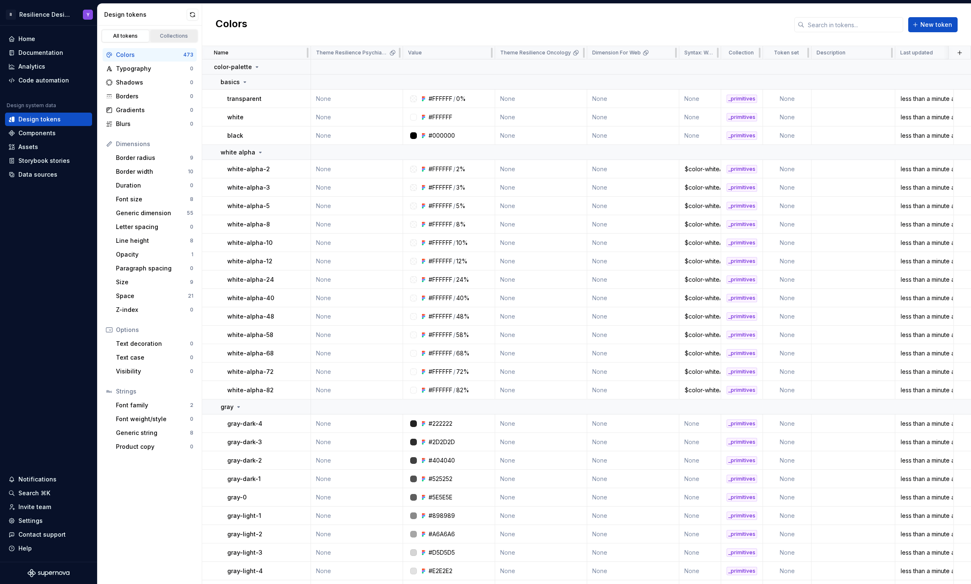
click at [170, 35] on div "Collections" at bounding box center [174, 36] width 42 height 7
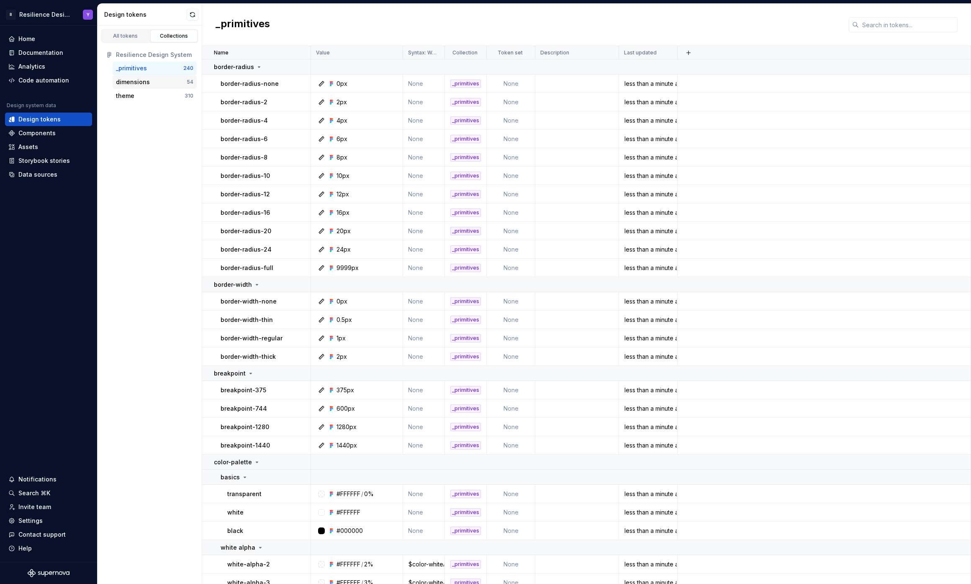
click at [147, 77] on div "dimensions 54" at bounding box center [155, 81] width 84 height 13
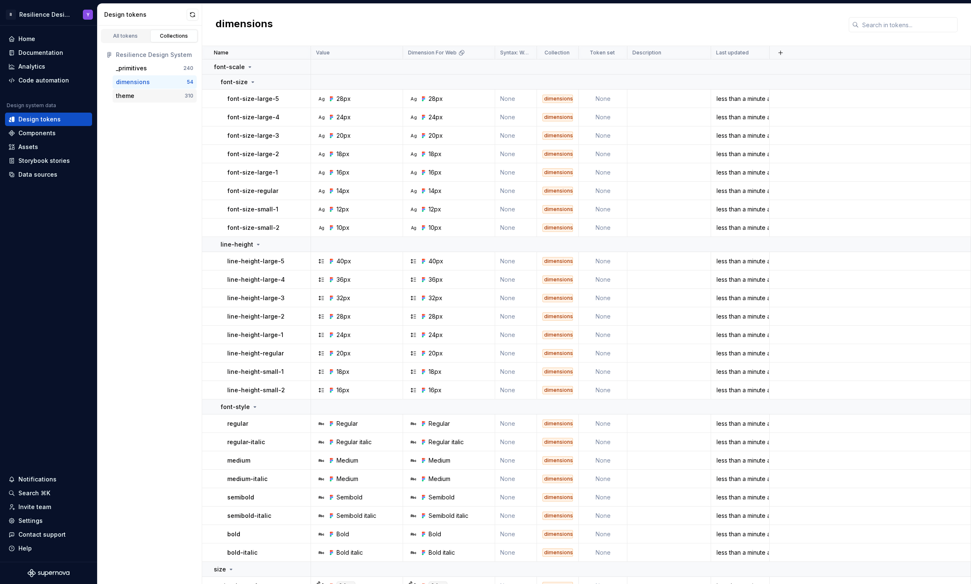
click at [136, 97] on div "theme" at bounding box center [150, 96] width 69 height 8
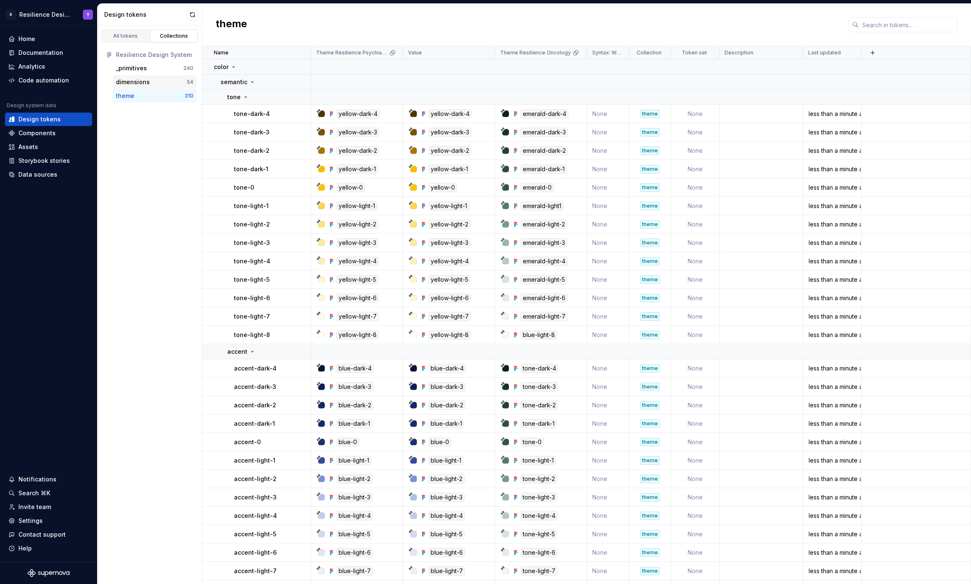
click at [152, 76] on div "dimensions 54" at bounding box center [155, 81] width 84 height 13
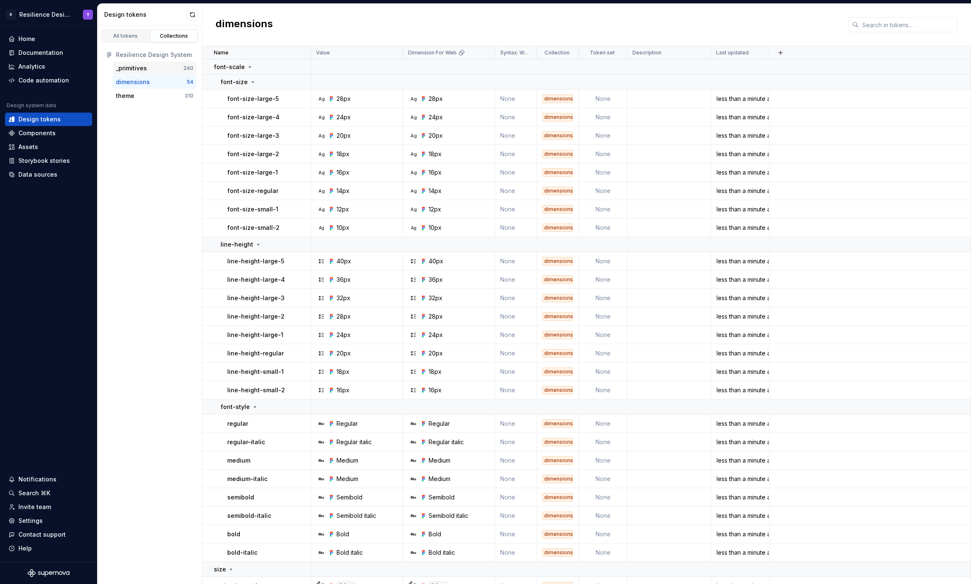
click at [147, 65] on div "_primitives" at bounding box center [149, 68] width 67 height 8
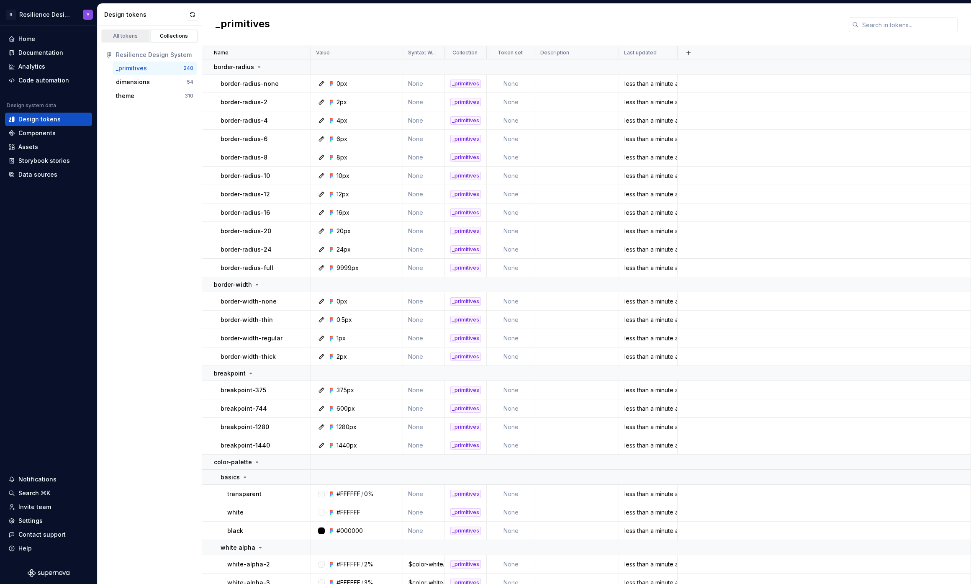
click at [126, 39] on link "All tokens" at bounding box center [126, 36] width 48 height 13
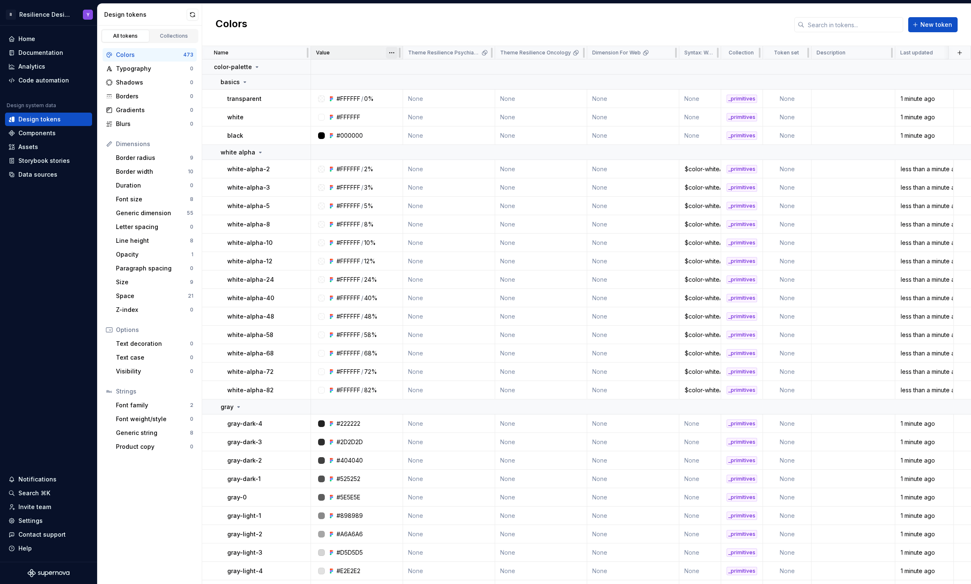
click at [389, 49] on html "R Resilience Design System Y Home Documentation Analytics Code automation Desig…" at bounding box center [485, 292] width 971 height 584
click at [453, 27] on html "R Resilience Design System Y Home Documentation Analytics Code automation Desig…" at bounding box center [485, 292] width 971 height 584
click at [709, 53] on html "R Resilience Design System Y Home Documentation Analytics Code automation Desig…" at bounding box center [485, 292] width 971 height 584
click at [709, 31] on html "R Resilience Design System Y Home Documentation Analytics Code automation Desig…" at bounding box center [485, 292] width 971 height 584
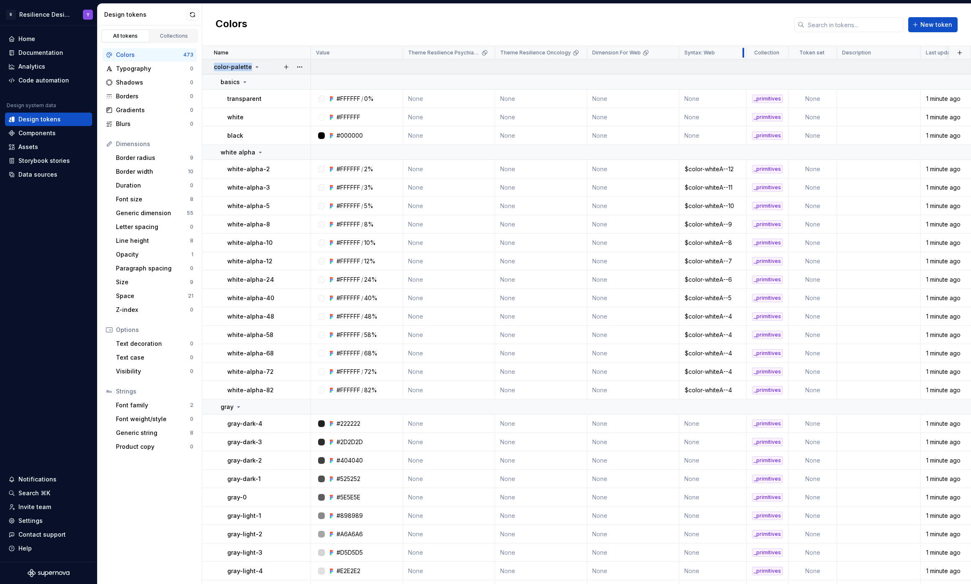
drag, startPoint x: 720, startPoint y: 51, endPoint x: 745, endPoint y: 60, distance: 26.9
click at [737, 52] on html "R Resilience Design System Y Home Documentation Analytics Code automation Desig…" at bounding box center [485, 292] width 971 height 584
click at [714, 185] on html "R Resilience Design System Y Home Documentation Analytics Code automation Desig…" at bounding box center [485, 292] width 971 height 584
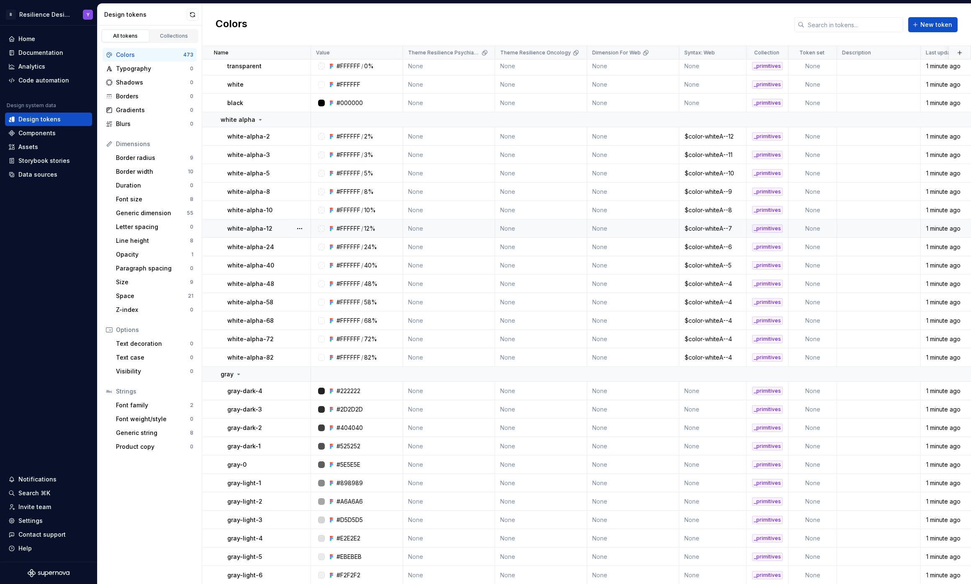
scroll to position [21, 0]
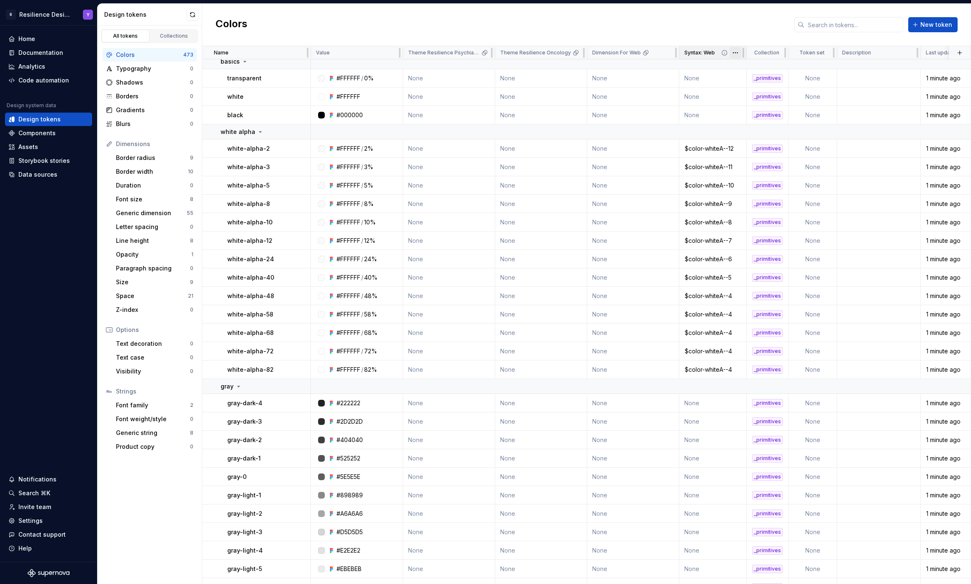
click at [738, 50] on html "R Resilience Design System Y Home Documentation Analytics Code automation Desig…" at bounding box center [485, 292] width 971 height 584
click at [749, 117] on div "Delete property" at bounding box center [772, 117] width 54 height 8
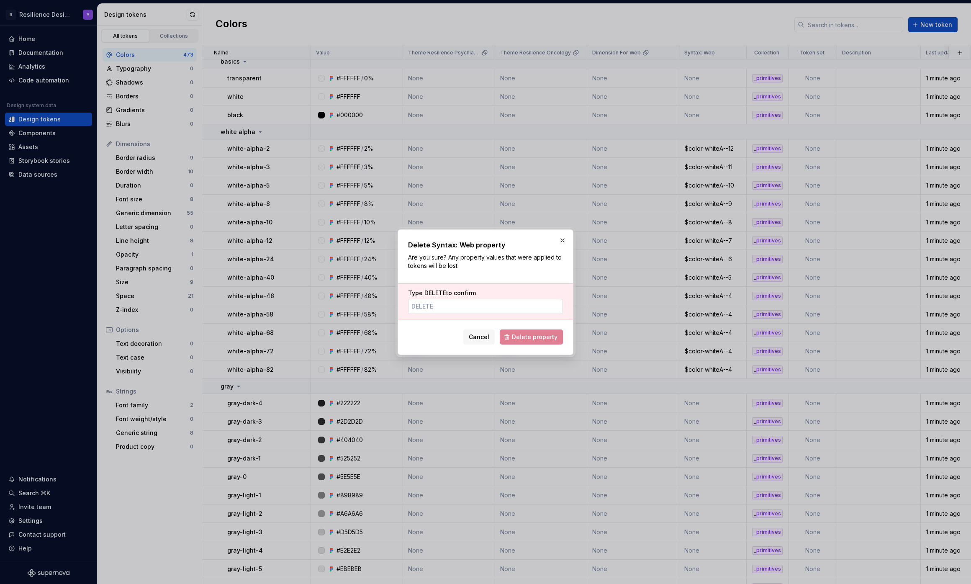
click at [486, 305] on input "Type DELETE to confirm" at bounding box center [485, 306] width 155 height 15
type input "DELETE"
click at [531, 339] on span "Delete property" at bounding box center [535, 337] width 46 height 8
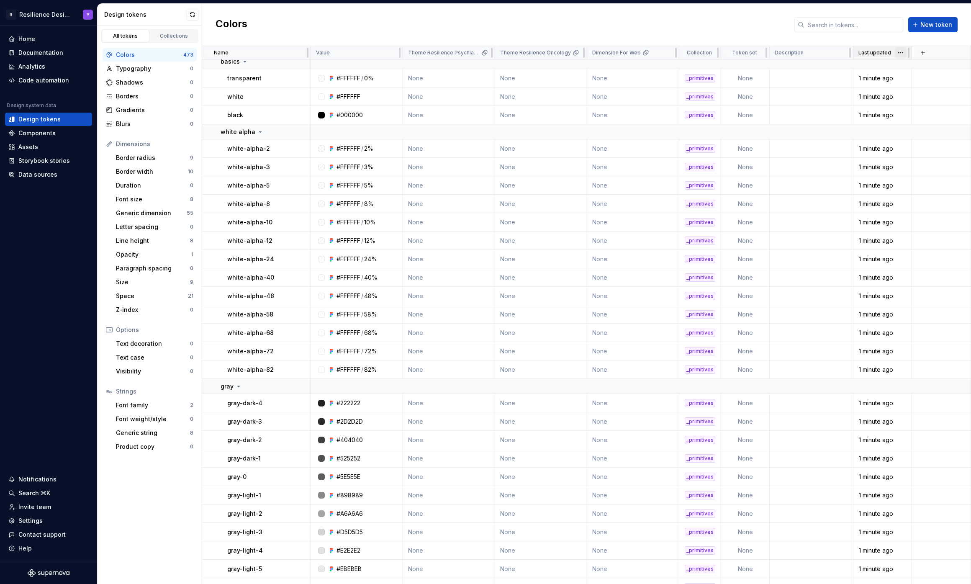
click at [900, 53] on html "R Resilience Design System Y Home Documentation Analytics Code automation Desig…" at bounding box center [485, 292] width 971 height 584
click at [790, 50] on html "R Resilience Design System Y Home Documentation Analytics Code automation Desig…" at bounding box center [485, 292] width 971 height 584
click at [319, 51] on p "Value" at bounding box center [323, 52] width 14 height 7
click at [393, 52] on html "R Resilience Design System Y Home Documentation Analytics Code automation Desig…" at bounding box center [485, 292] width 971 height 584
click at [347, 82] on html "R Resilience Design System Y Home Documentation Analytics Code automation Desig…" at bounding box center [485, 292] width 971 height 584
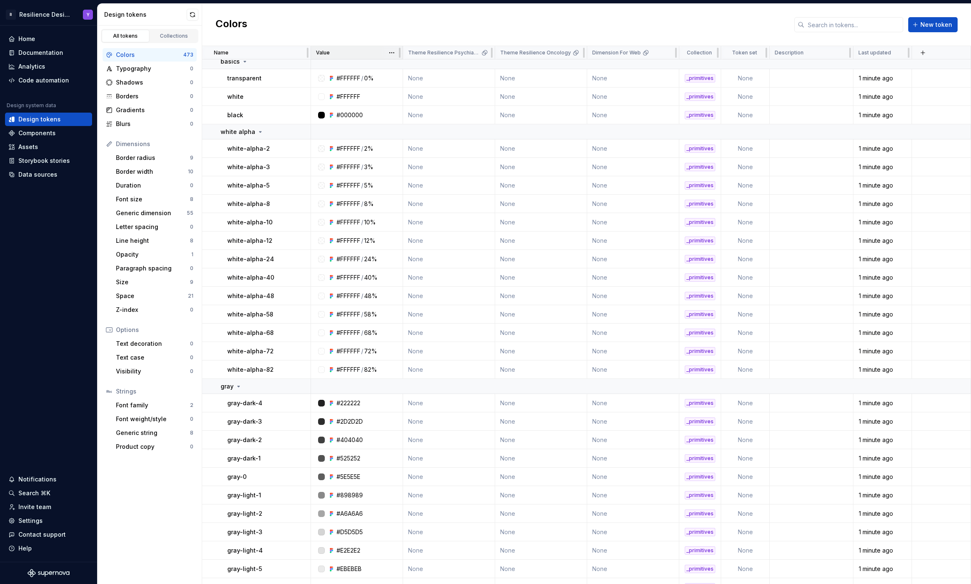
click at [316, 49] on p "Value" at bounding box center [323, 52] width 14 height 7
click at [322, 51] on p "Value" at bounding box center [323, 52] width 14 height 7
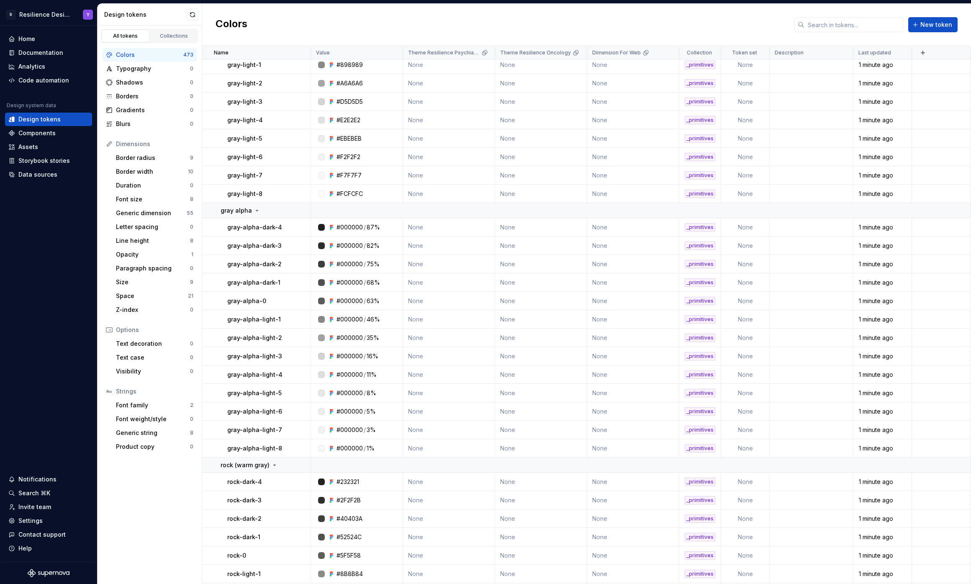
scroll to position [452, 0]
click at [193, 15] on button "button" at bounding box center [193, 15] width 12 height 12
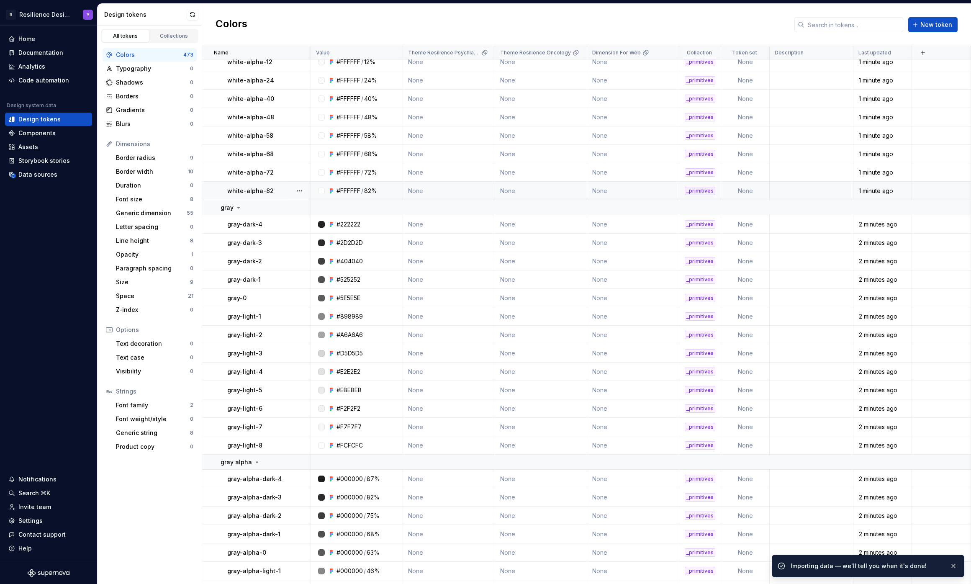
scroll to position [0, 0]
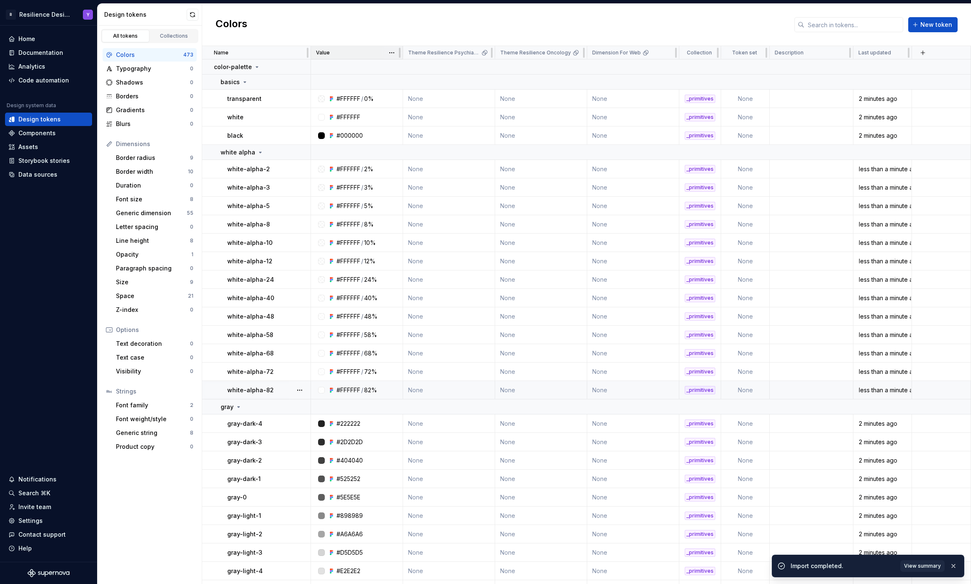
click at [340, 53] on div "Value" at bounding box center [357, 52] width 82 height 7
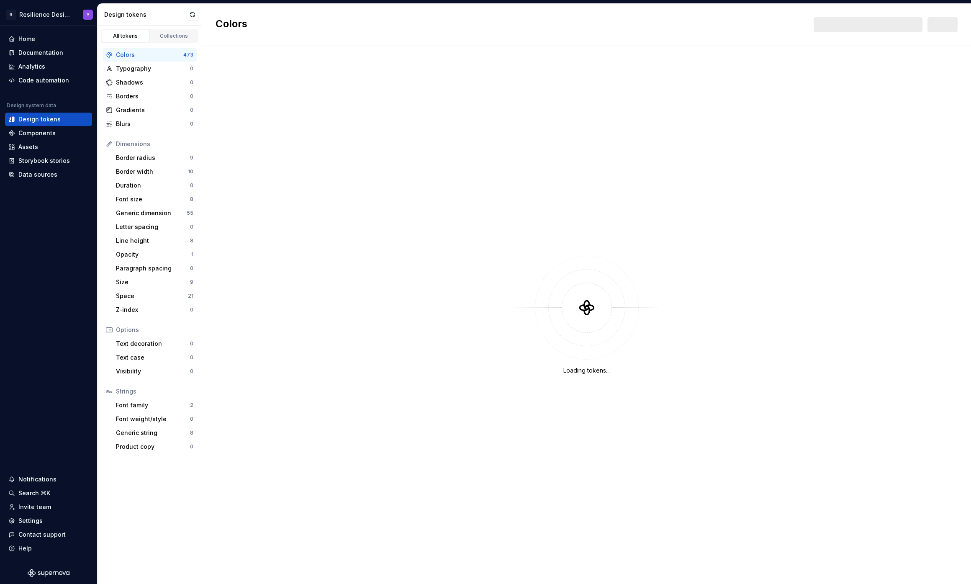
scroll to position [529, 0]
